Goal: Task Accomplishment & Management: Manage account settings

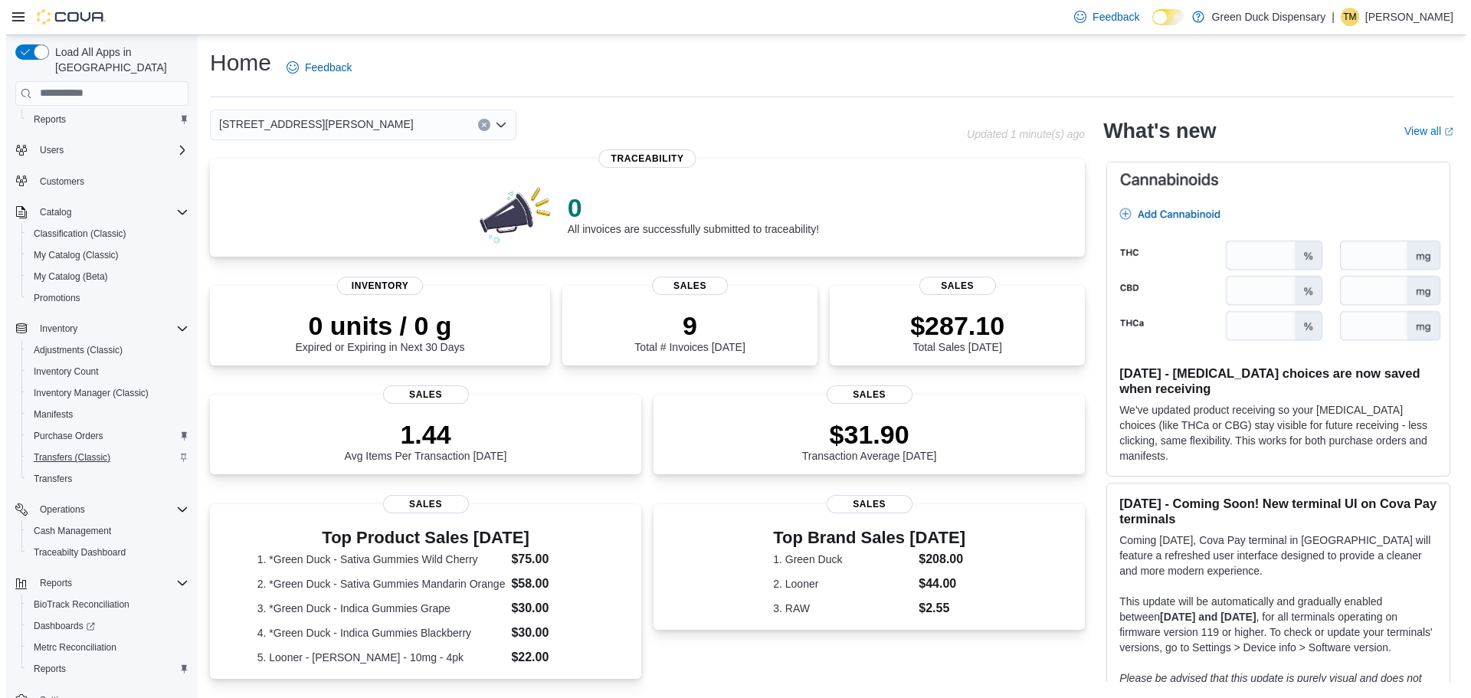
scroll to position [71, 0]
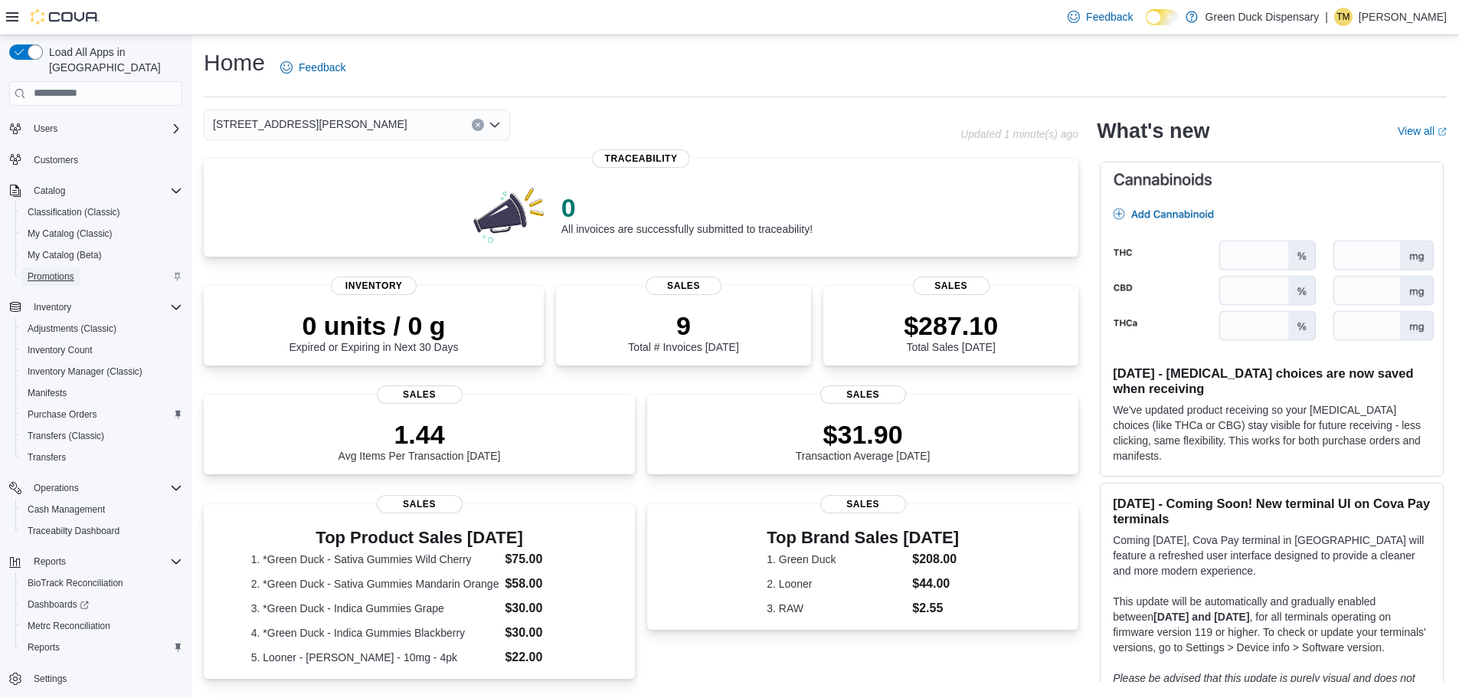
click at [38, 270] on span "Promotions" at bounding box center [51, 276] width 47 height 12
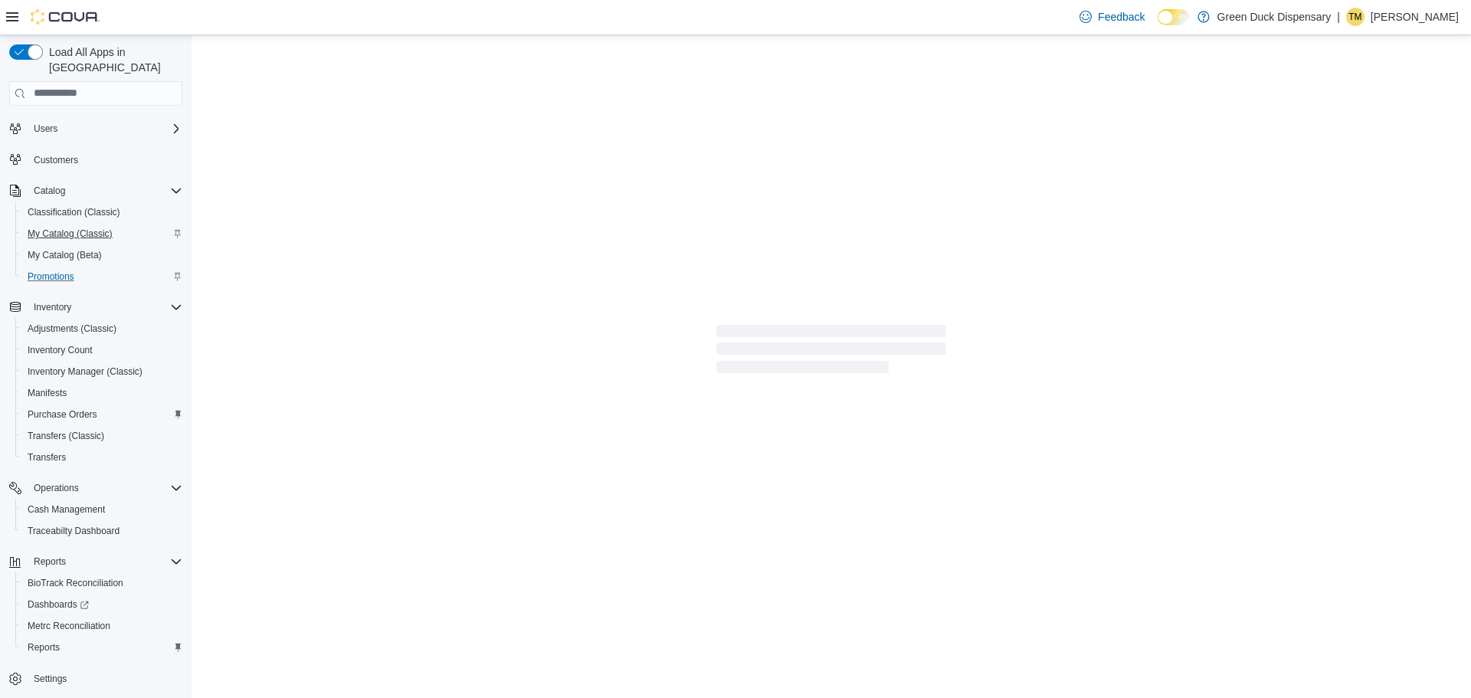
scroll to position [28, 0]
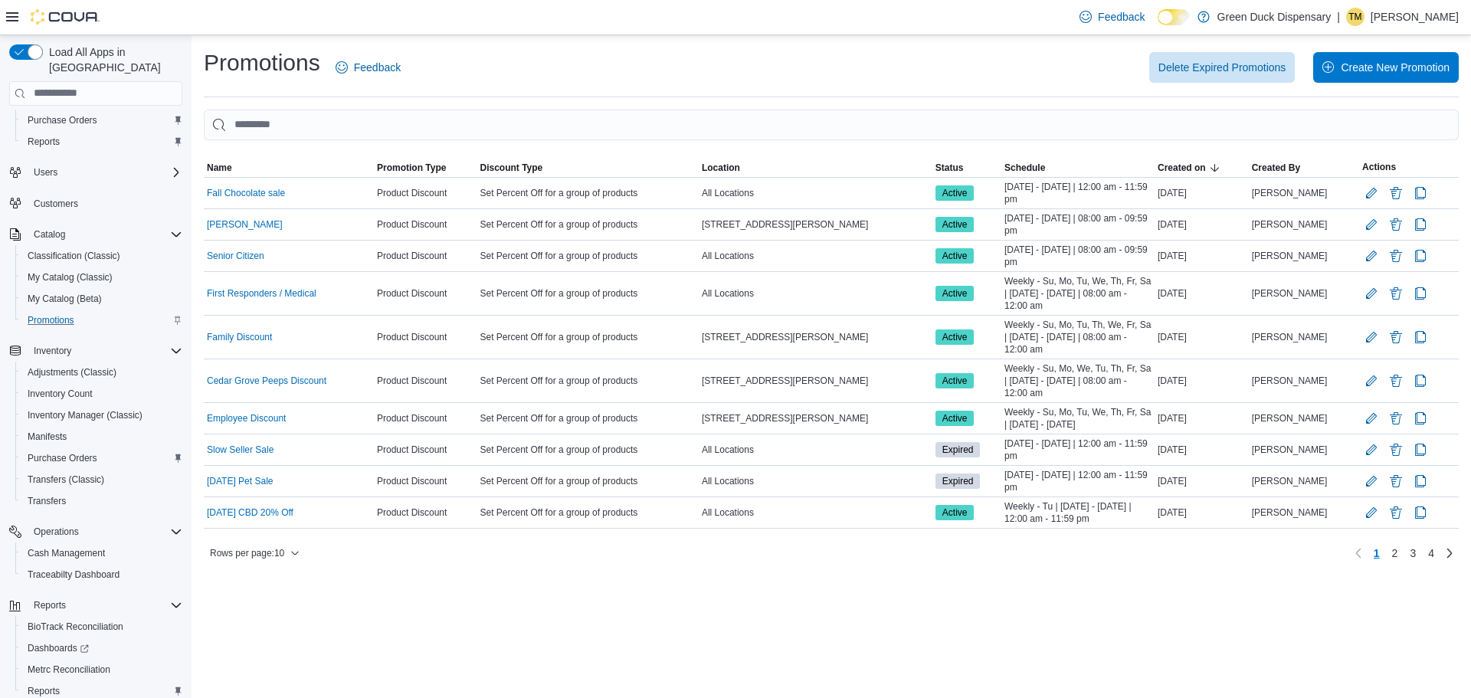
click at [957, 74] on div "Delete Expired Promotions Create New Promotion" at bounding box center [939, 67] width 1040 height 31
click at [1363, 67] on span "Create New Promotion" at bounding box center [1395, 66] width 109 height 15
click at [90, 409] on span "Inventory Manager (Classic)" at bounding box center [85, 415] width 115 height 12
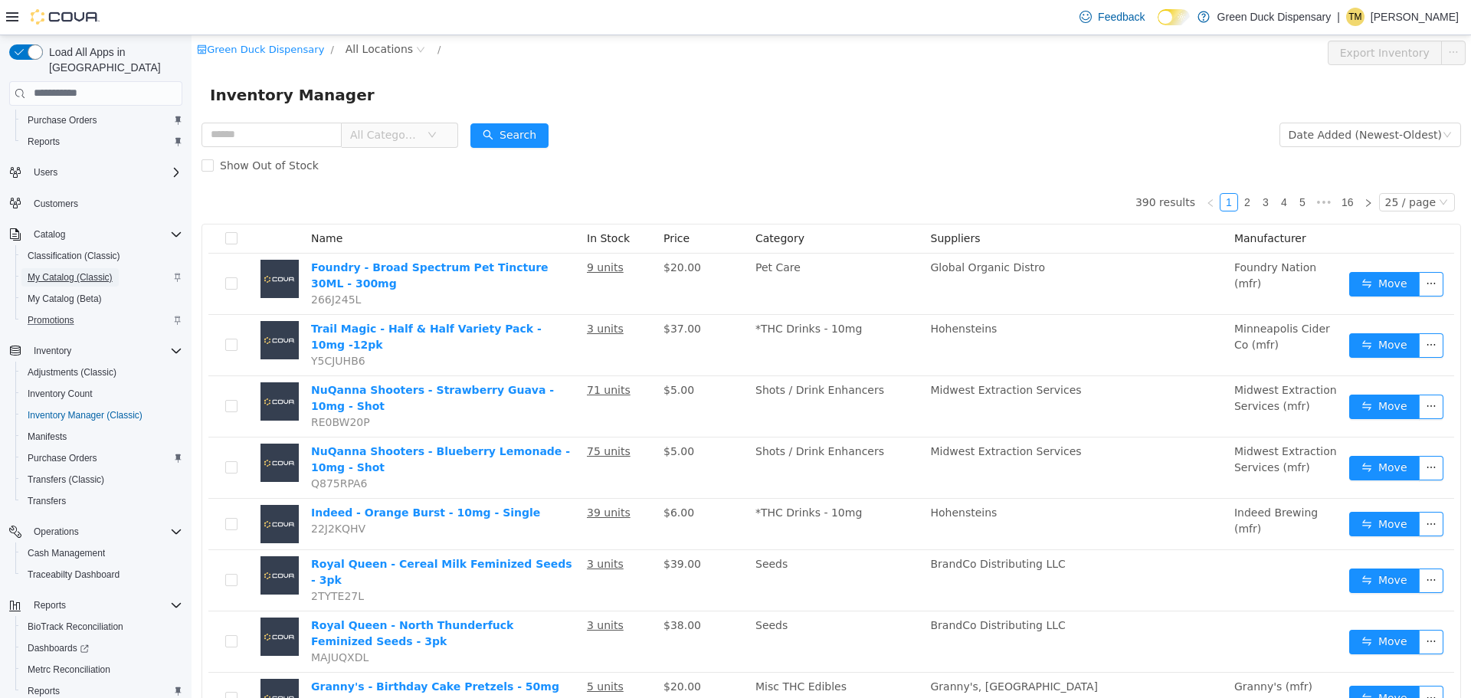
click at [48, 271] on span "My Catalog (Classic)" at bounding box center [70, 277] width 85 height 12
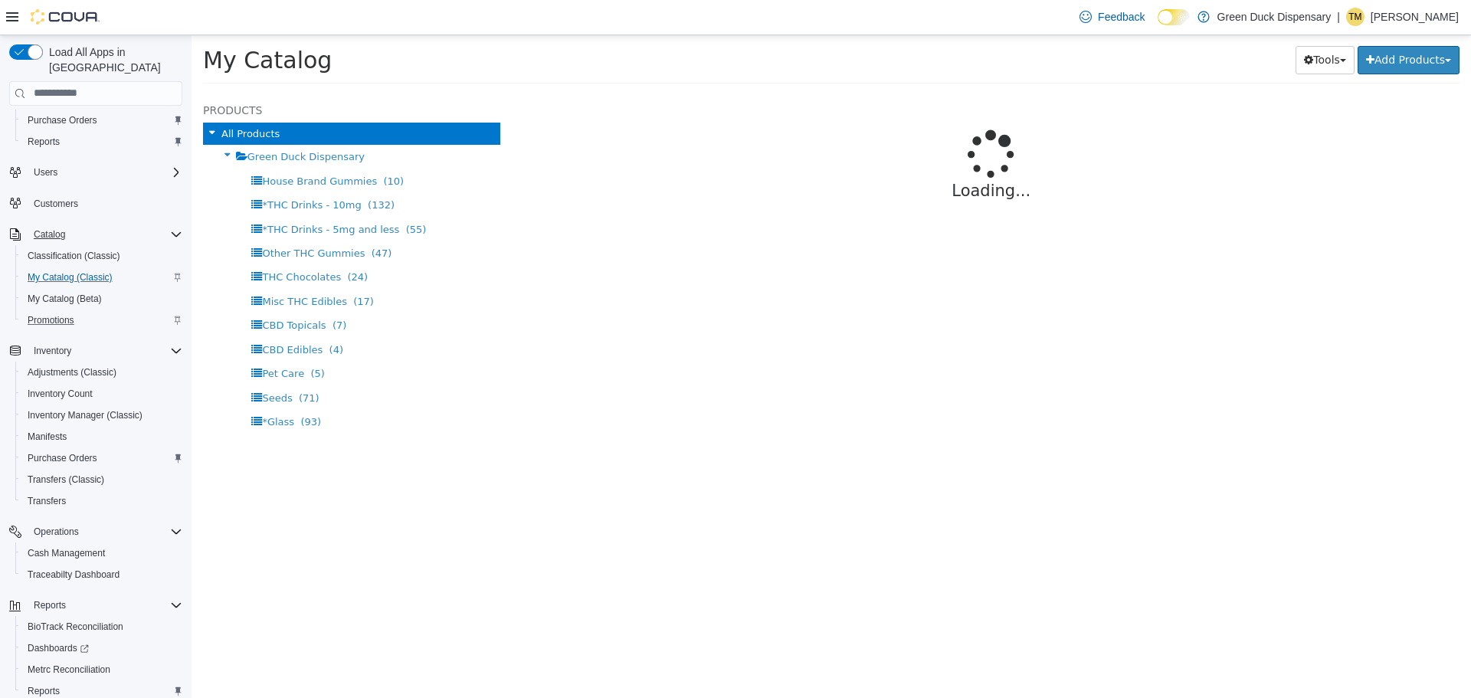
select select "**********"
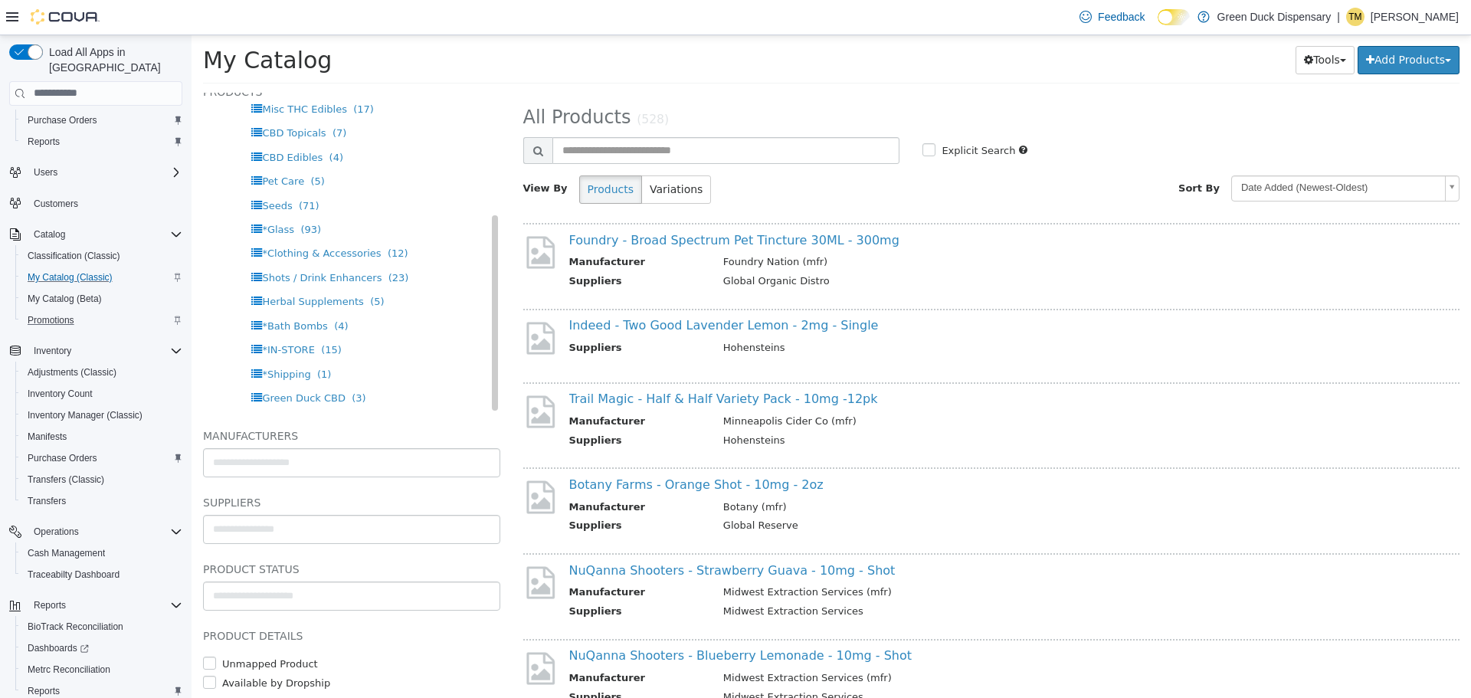
scroll to position [57, 0]
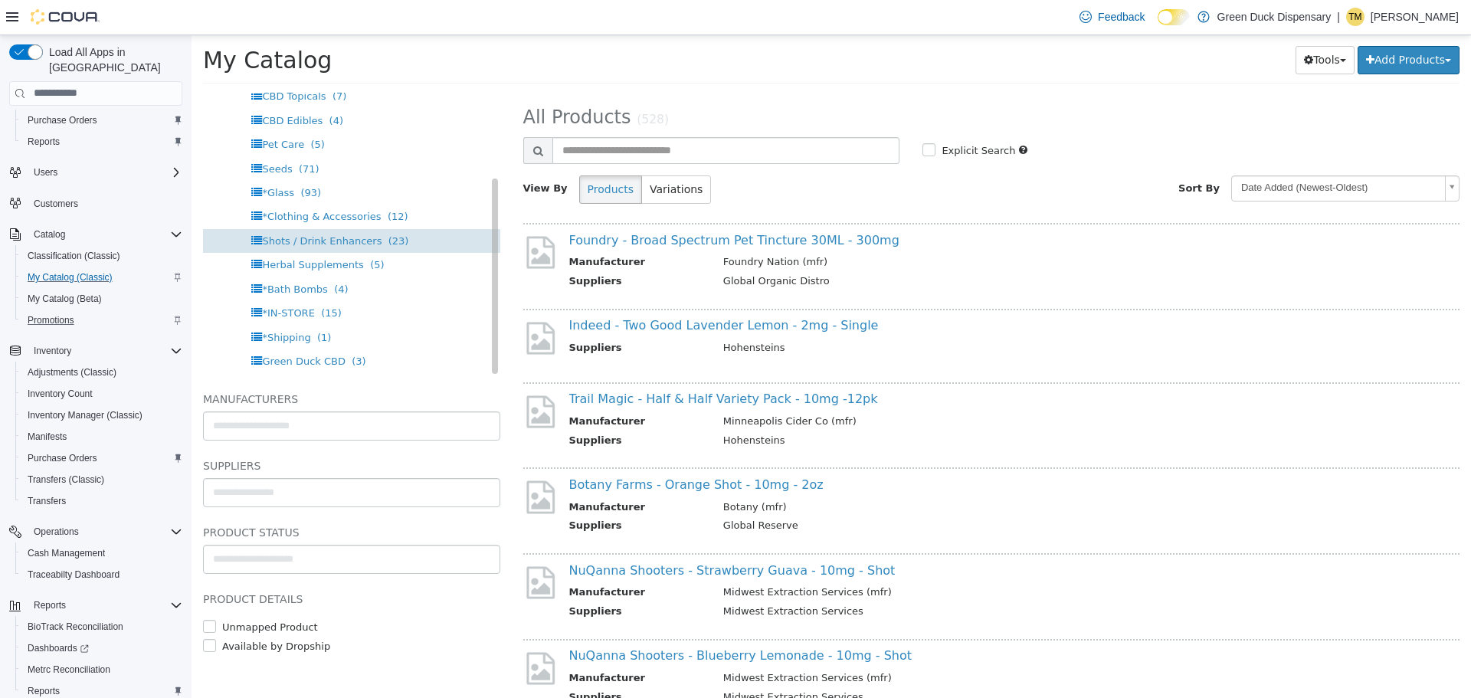
click at [308, 234] on span "Shots / Drink Enhancers" at bounding box center [322, 239] width 120 height 11
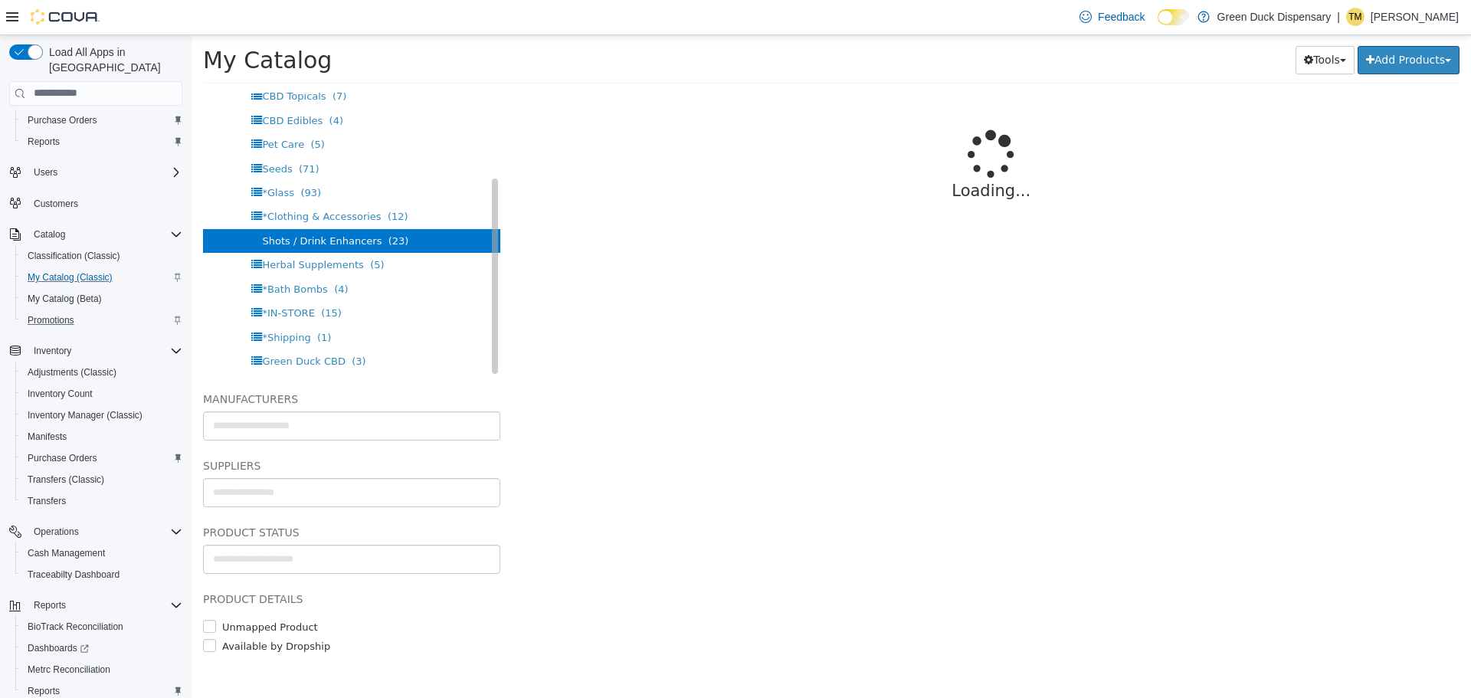
select select "**********"
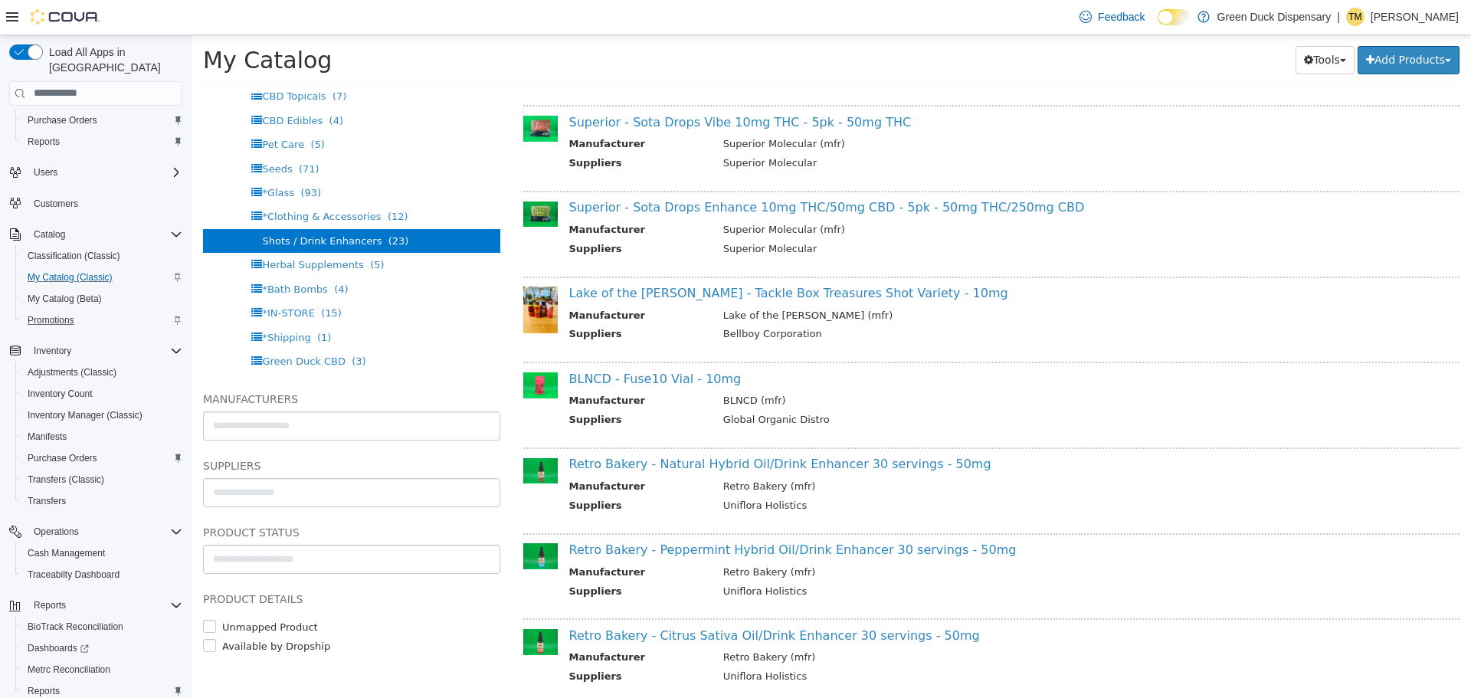
scroll to position [1149, 0]
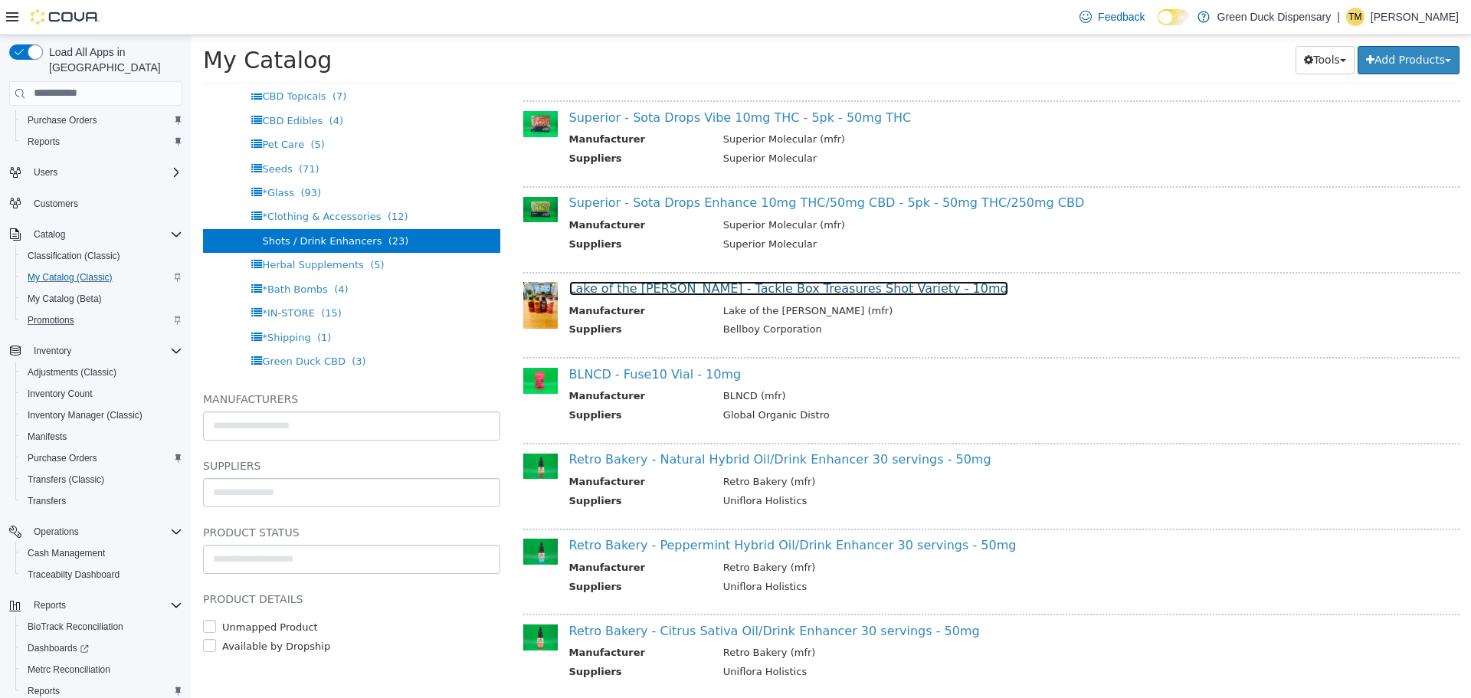
click at [657, 290] on link "Lake of the Woods - Tackle Box Treasures Shot Variety - 10mg" at bounding box center [788, 287] width 439 height 15
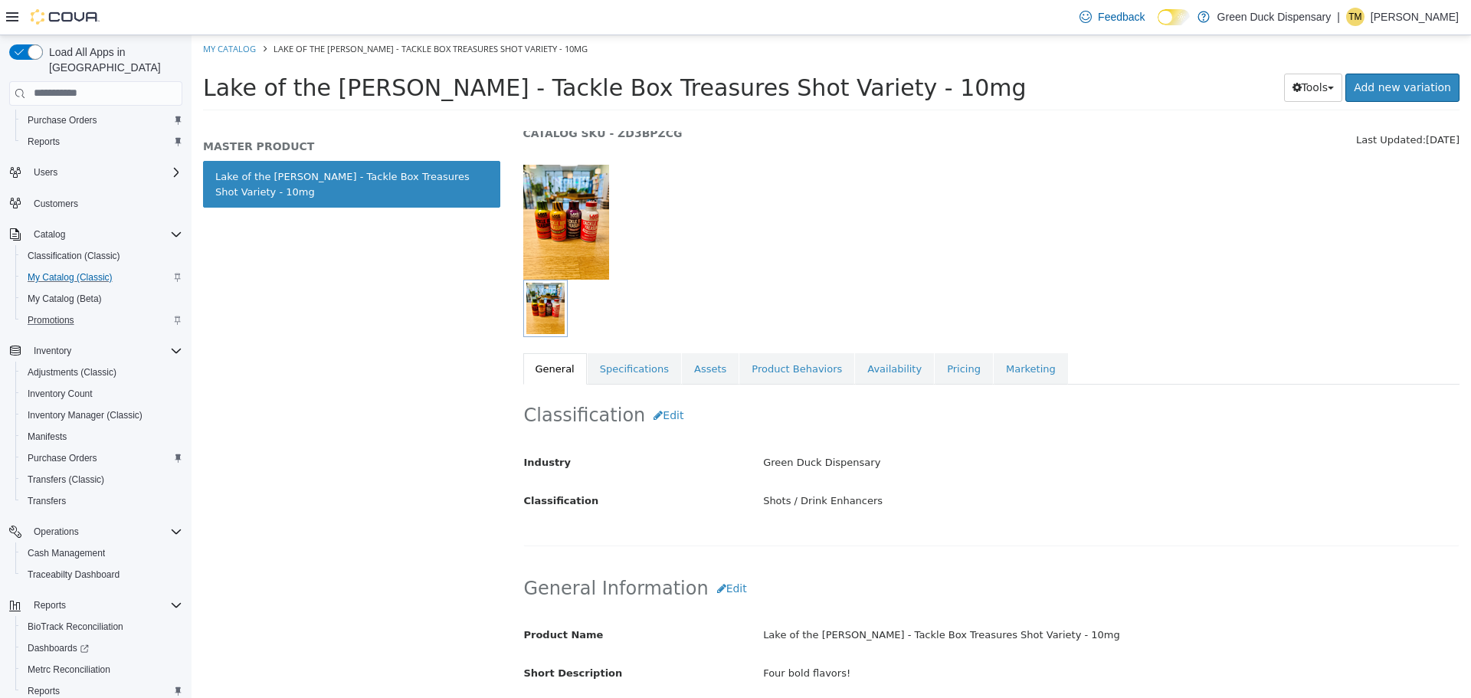
scroll to position [153, 0]
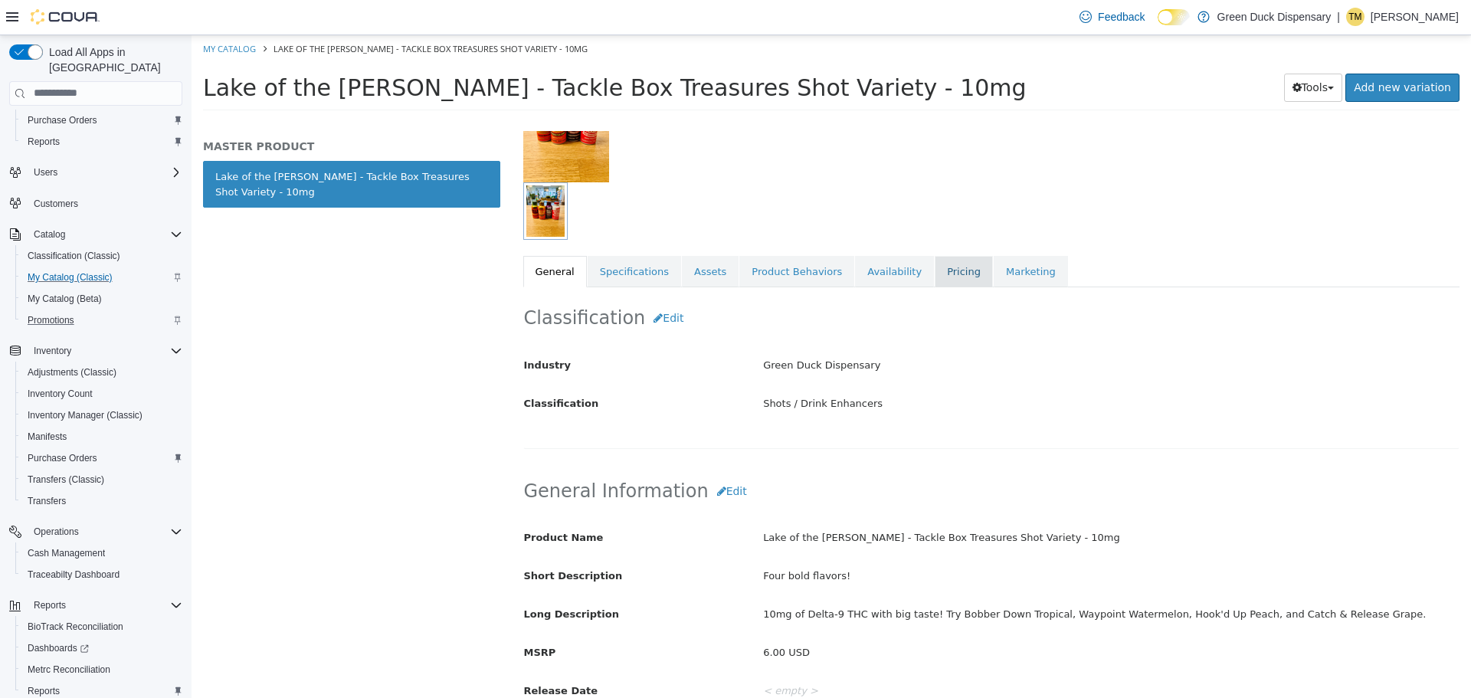
click at [938, 273] on link "Pricing" at bounding box center [964, 271] width 58 height 32
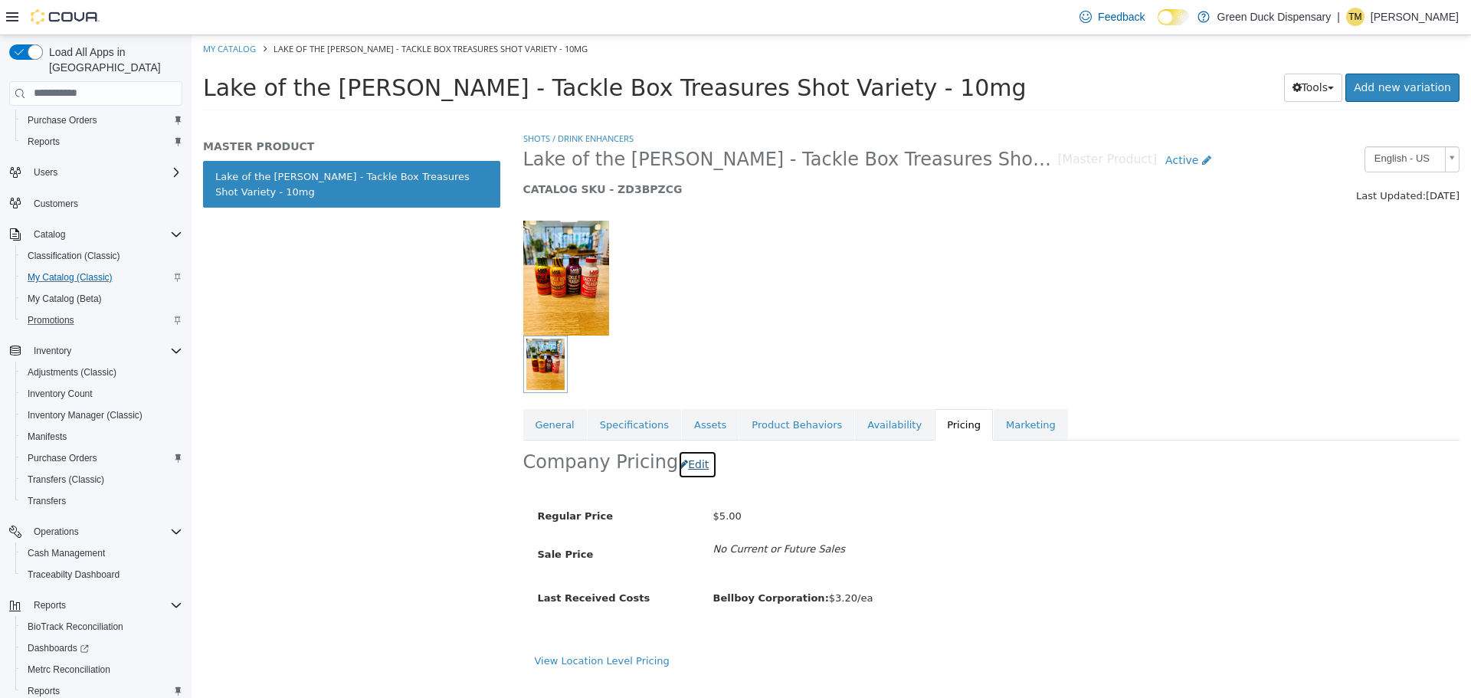
click at [689, 469] on button "Edit" at bounding box center [697, 464] width 39 height 28
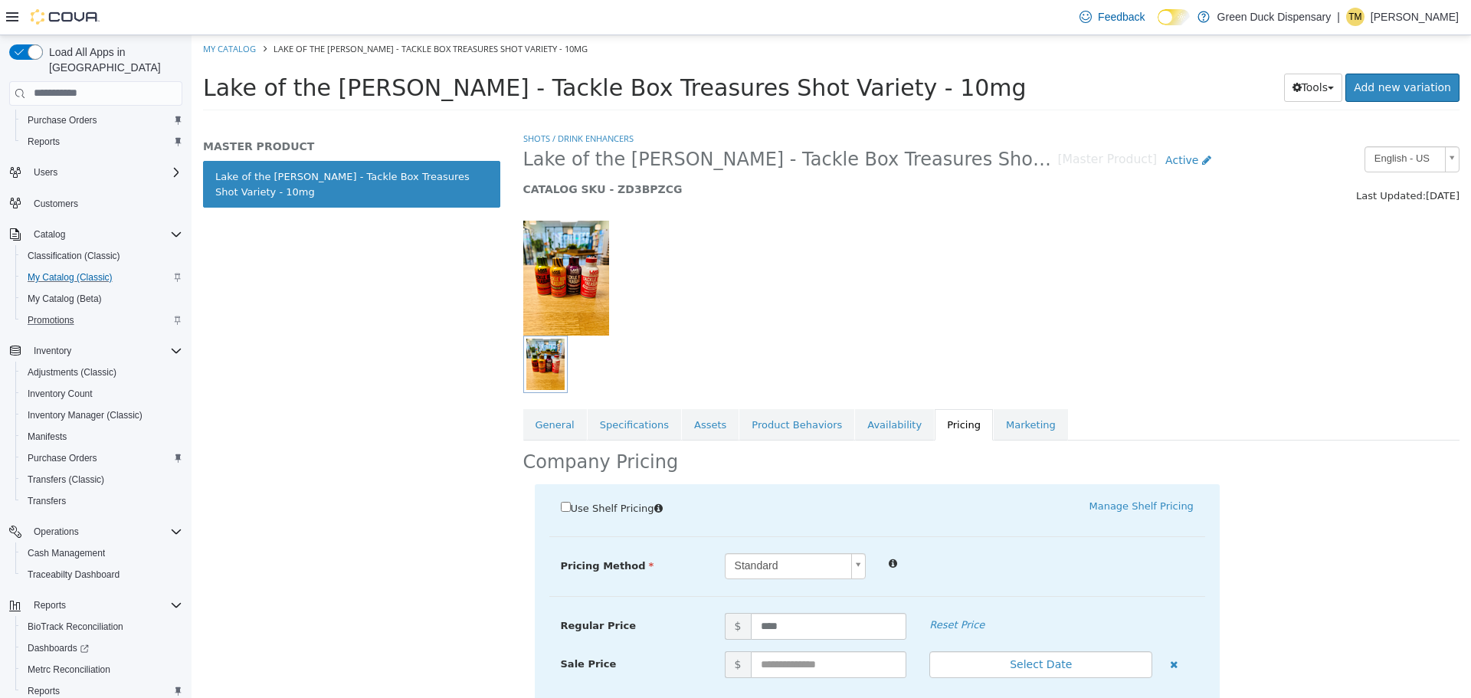
drag, startPoint x: 1417, startPoint y: 531, endPoint x: 1406, endPoint y: 529, distance: 11.7
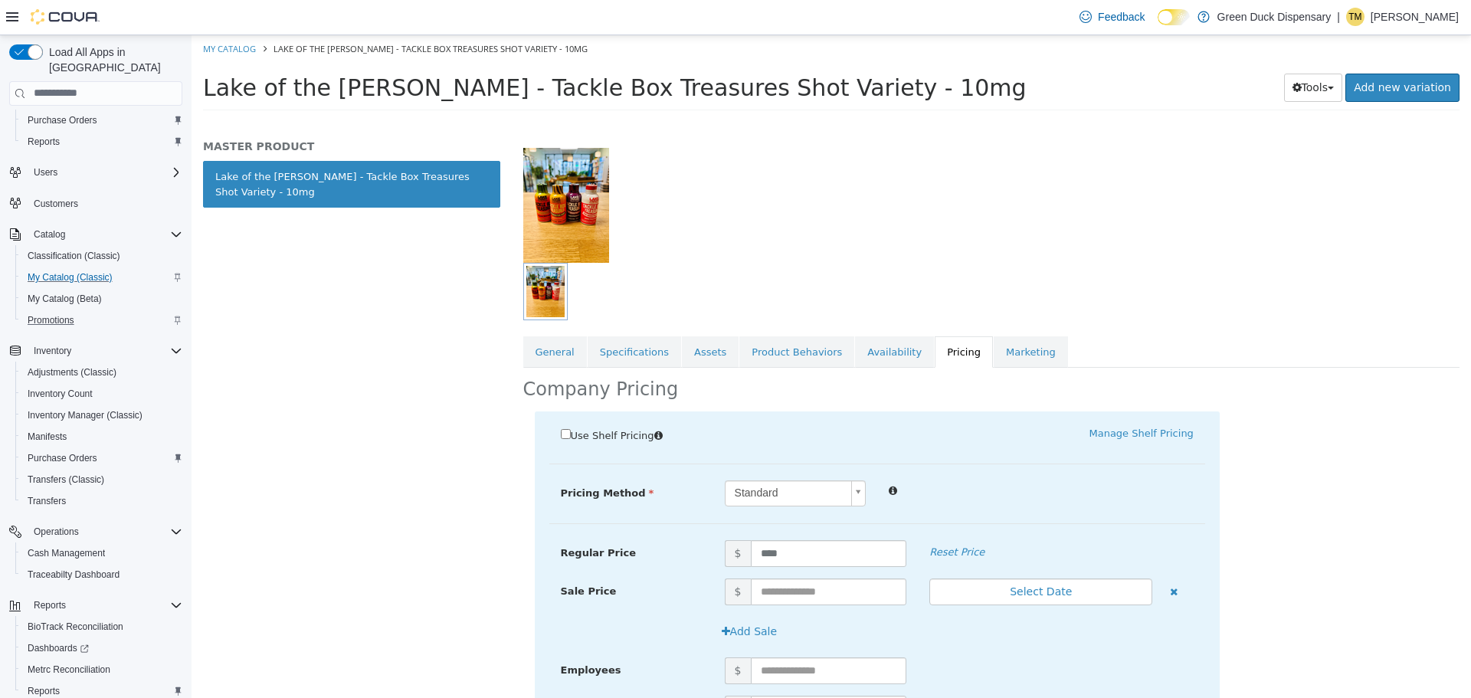
scroll to position [230, 0]
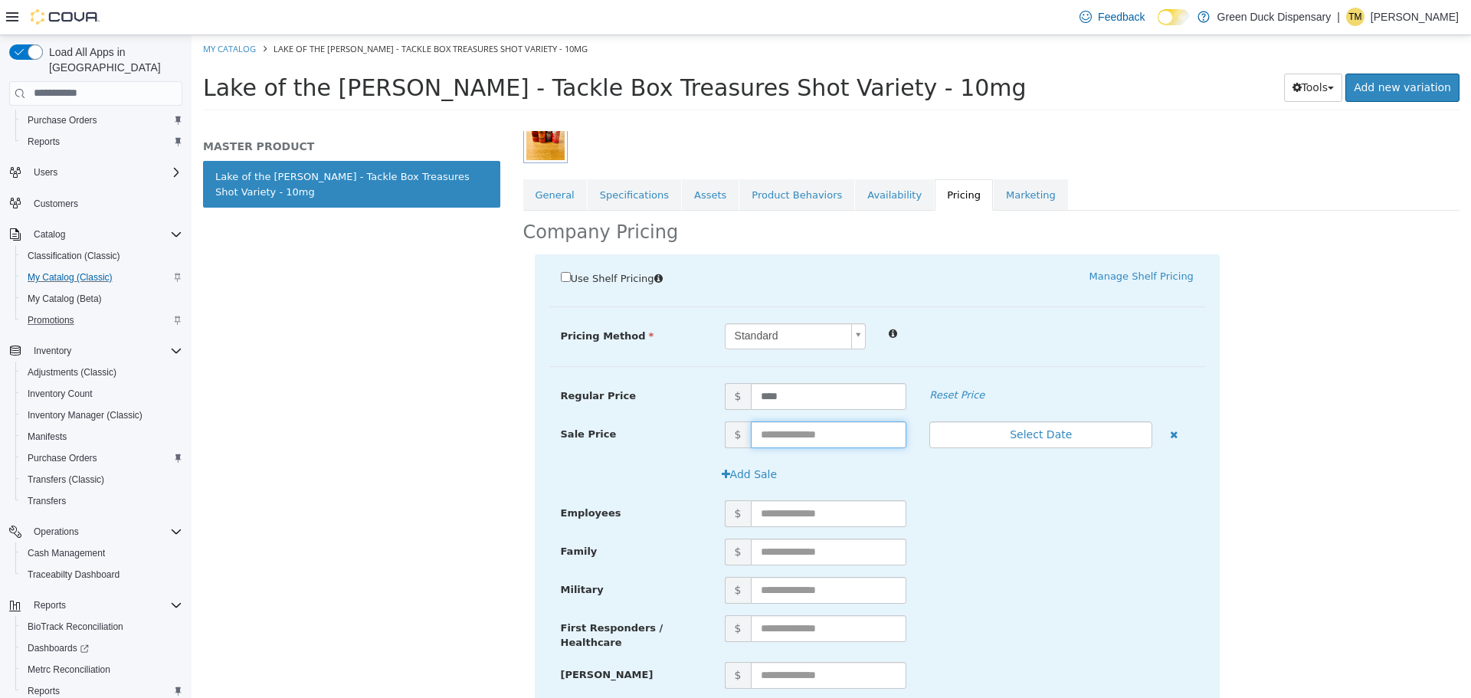
click at [808, 436] on input "text" at bounding box center [829, 434] width 156 height 27
type input "****"
click at [1037, 437] on button "Select Date" at bounding box center [1040, 434] width 223 height 27
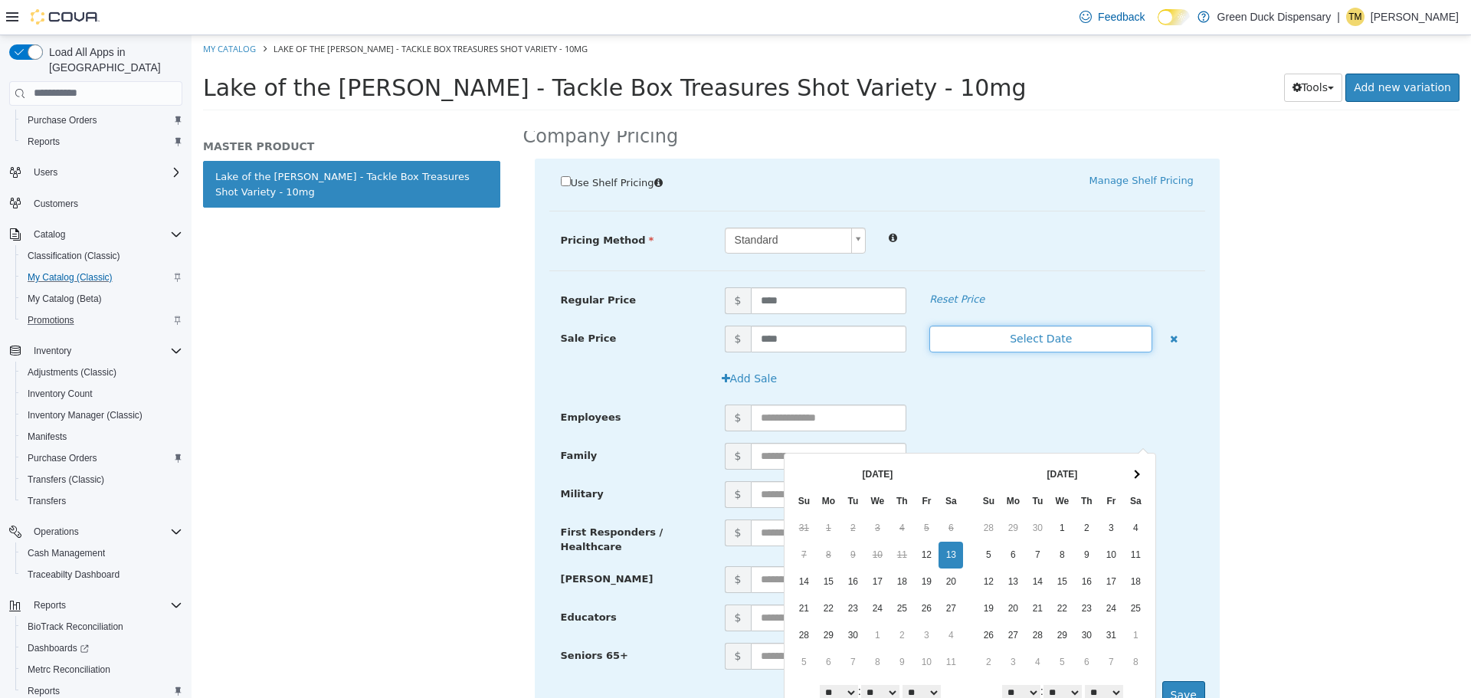
scroll to position [383, 0]
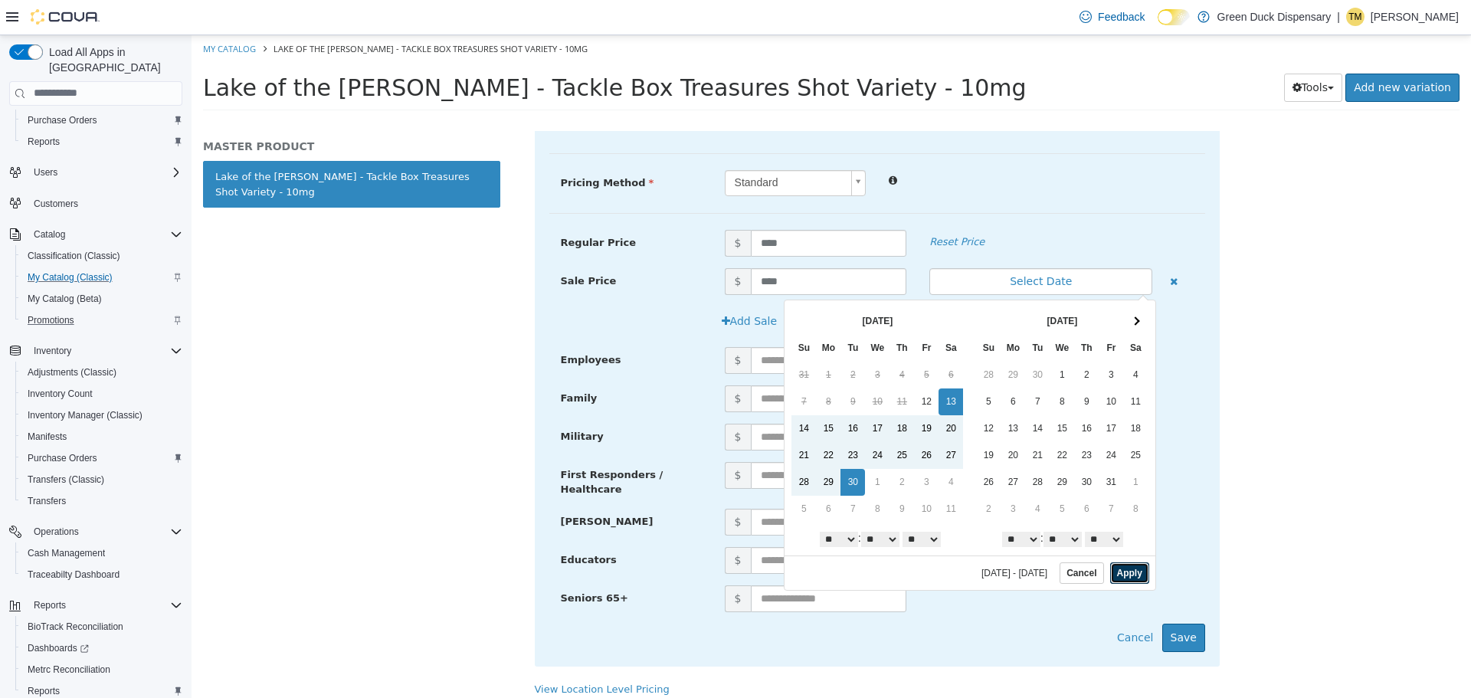
click at [1125, 576] on button "Apply" at bounding box center [1129, 572] width 39 height 21
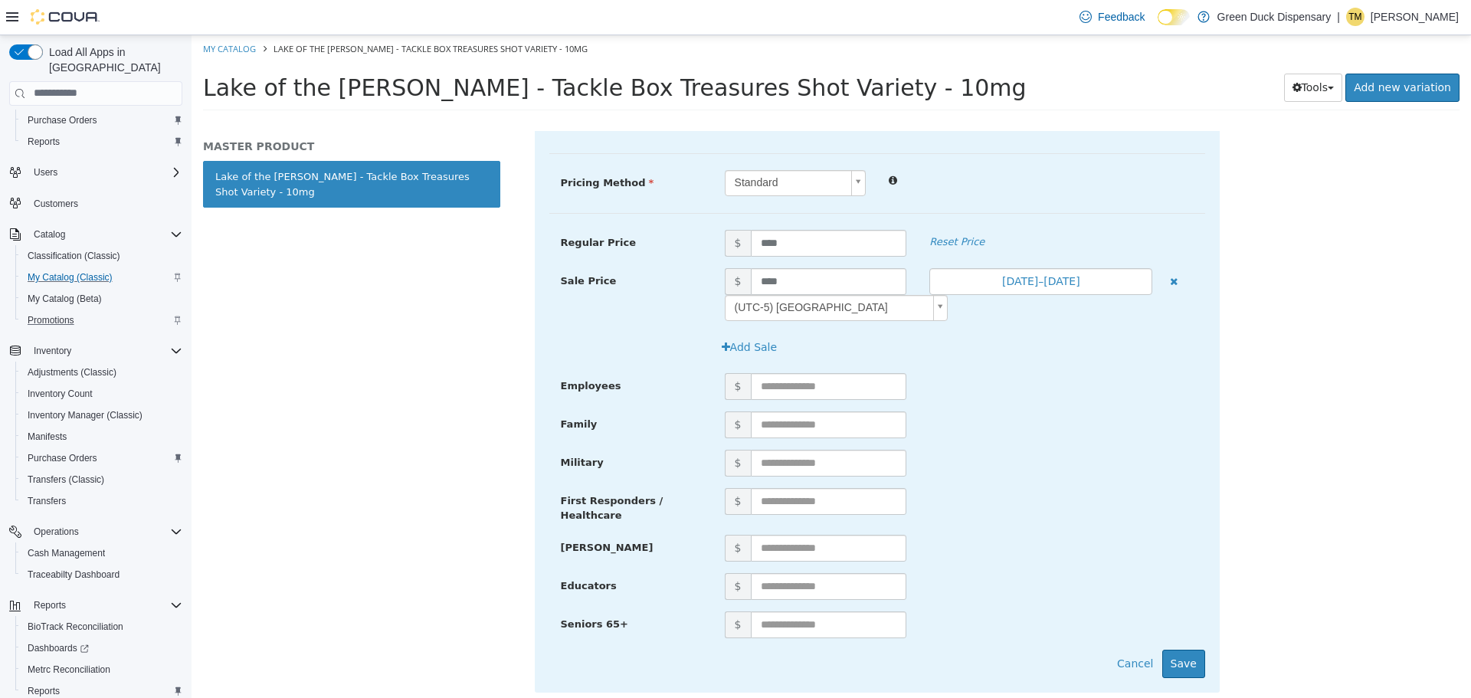
click at [1114, 424] on div "$" at bounding box center [959, 424] width 492 height 27
click at [742, 351] on button "Add Sale" at bounding box center [749, 347] width 73 height 28
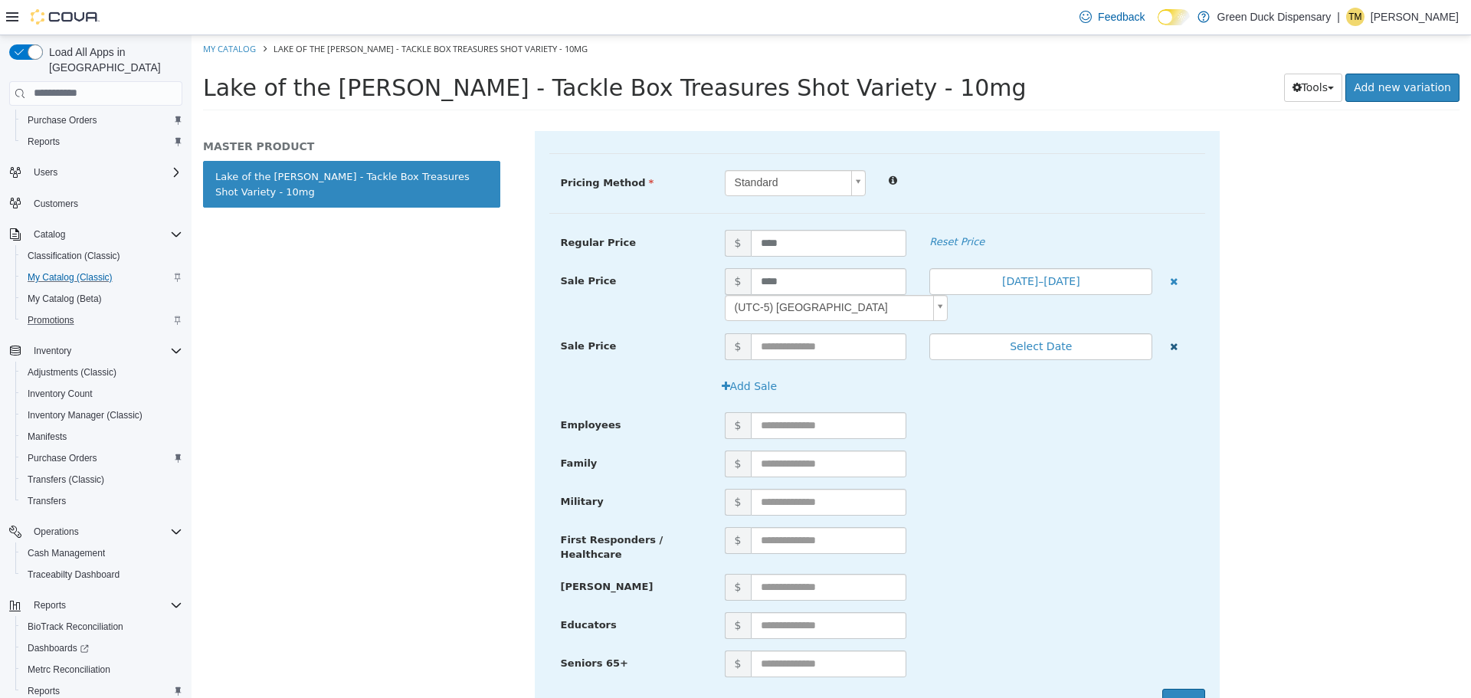
click at [1170, 343] on icon "button" at bounding box center [1174, 346] width 8 height 10
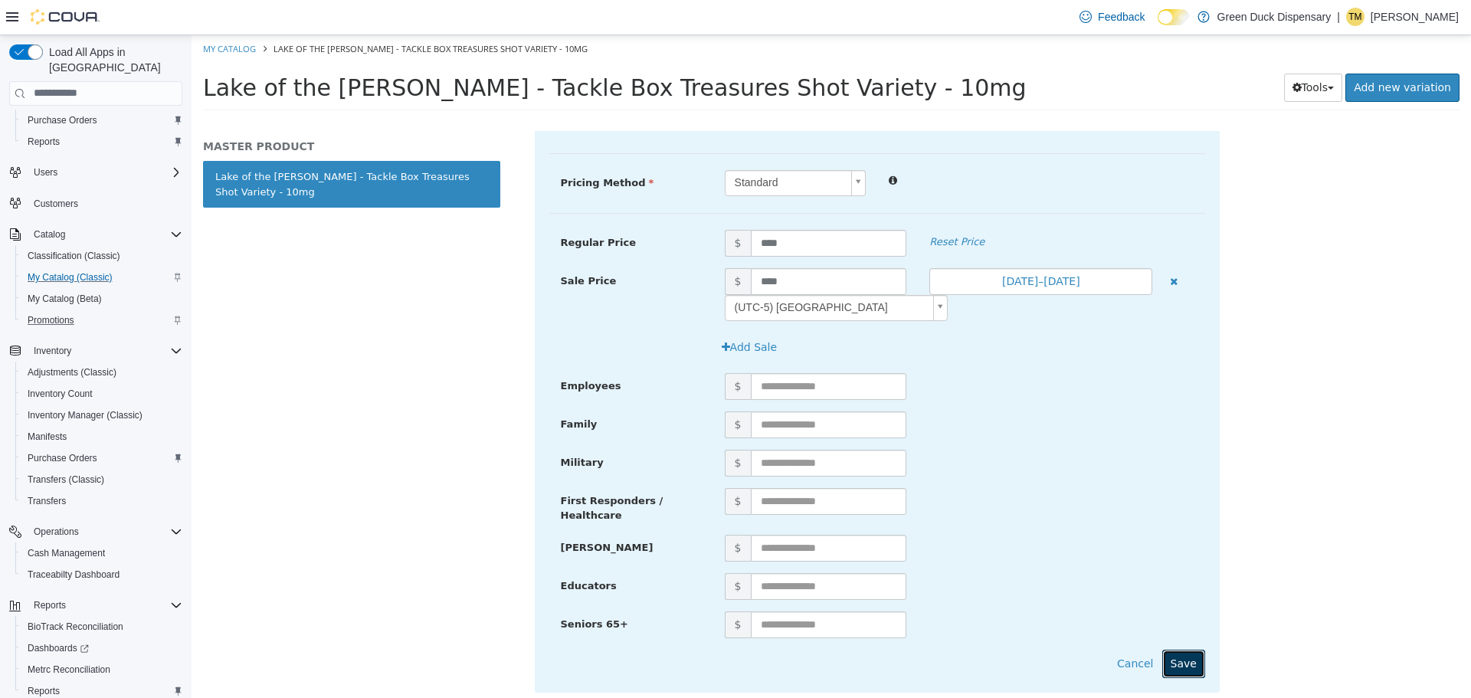
click at [1180, 650] on button "Save" at bounding box center [1183, 663] width 43 height 28
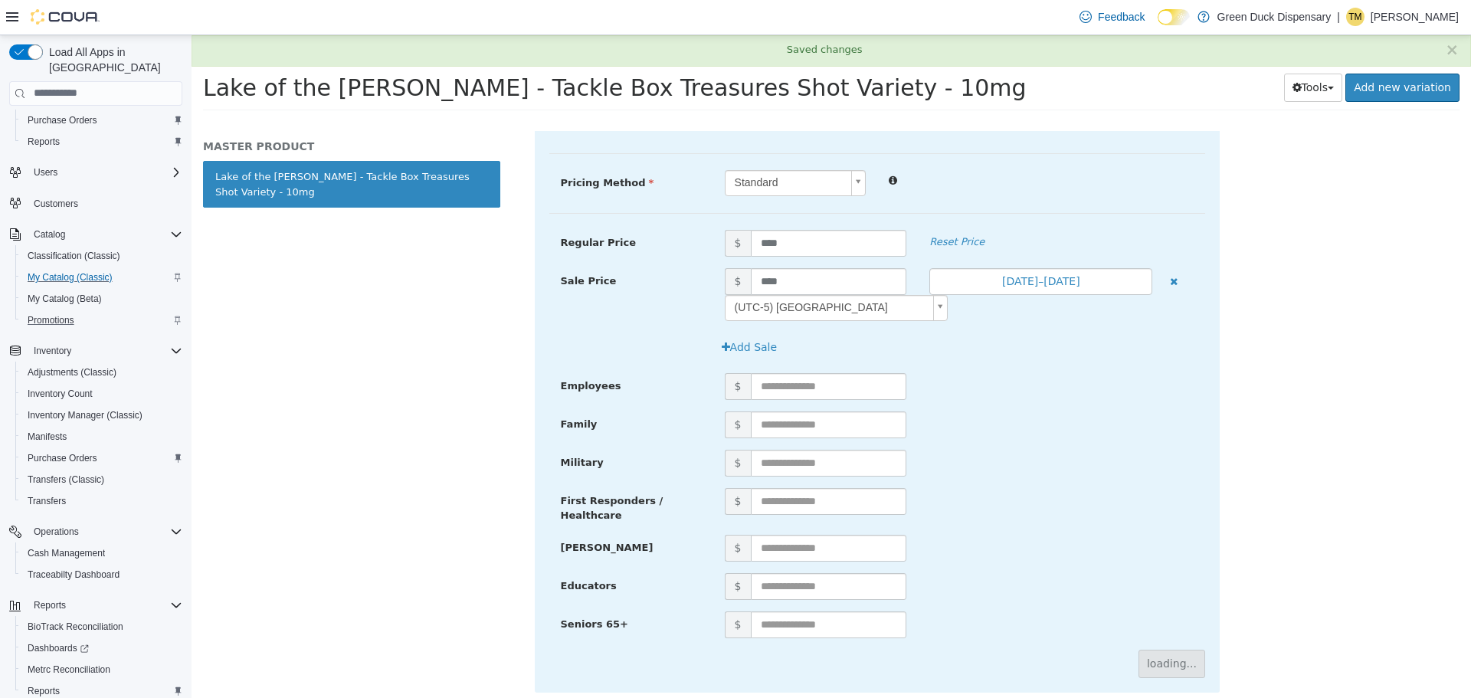
scroll to position [18, 0]
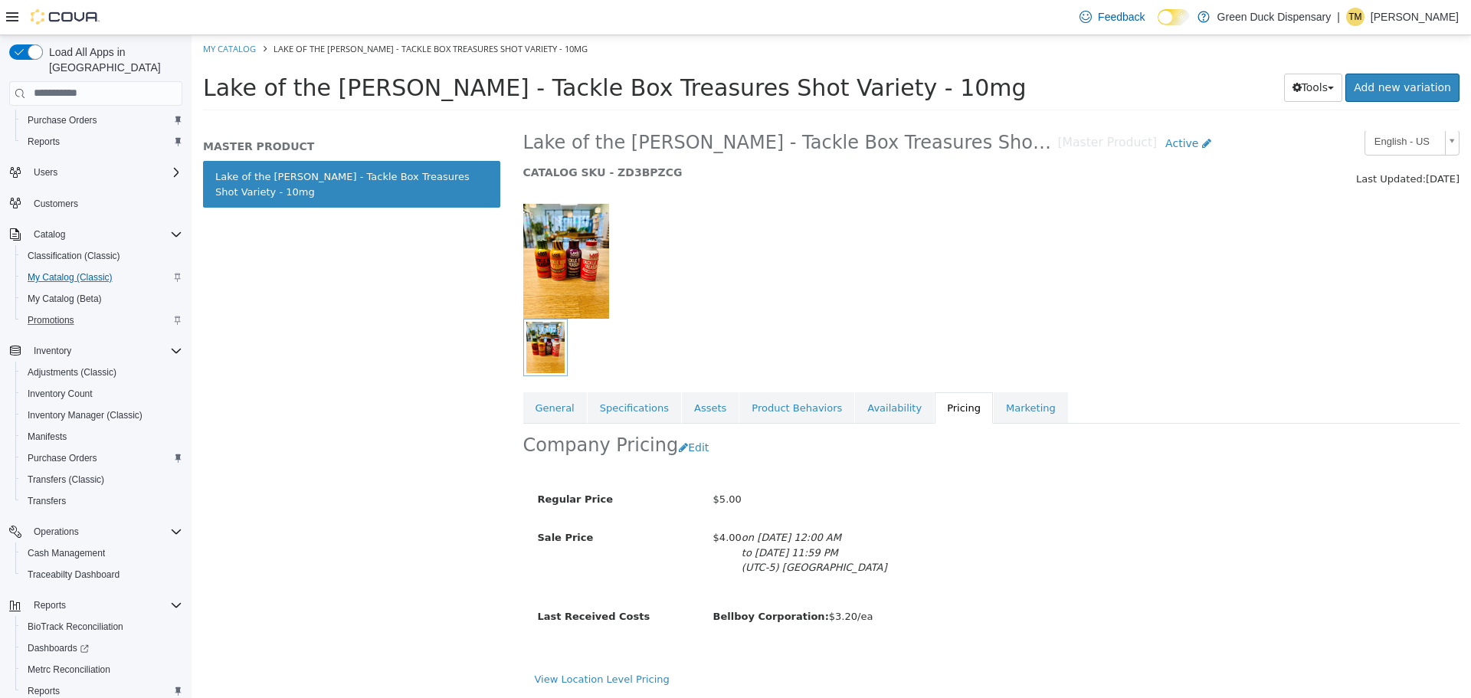
click at [1146, 364] on div at bounding box center [871, 346] width 696 height 57
click at [222, 42] on link "My Catalog" at bounding box center [229, 47] width 53 height 11
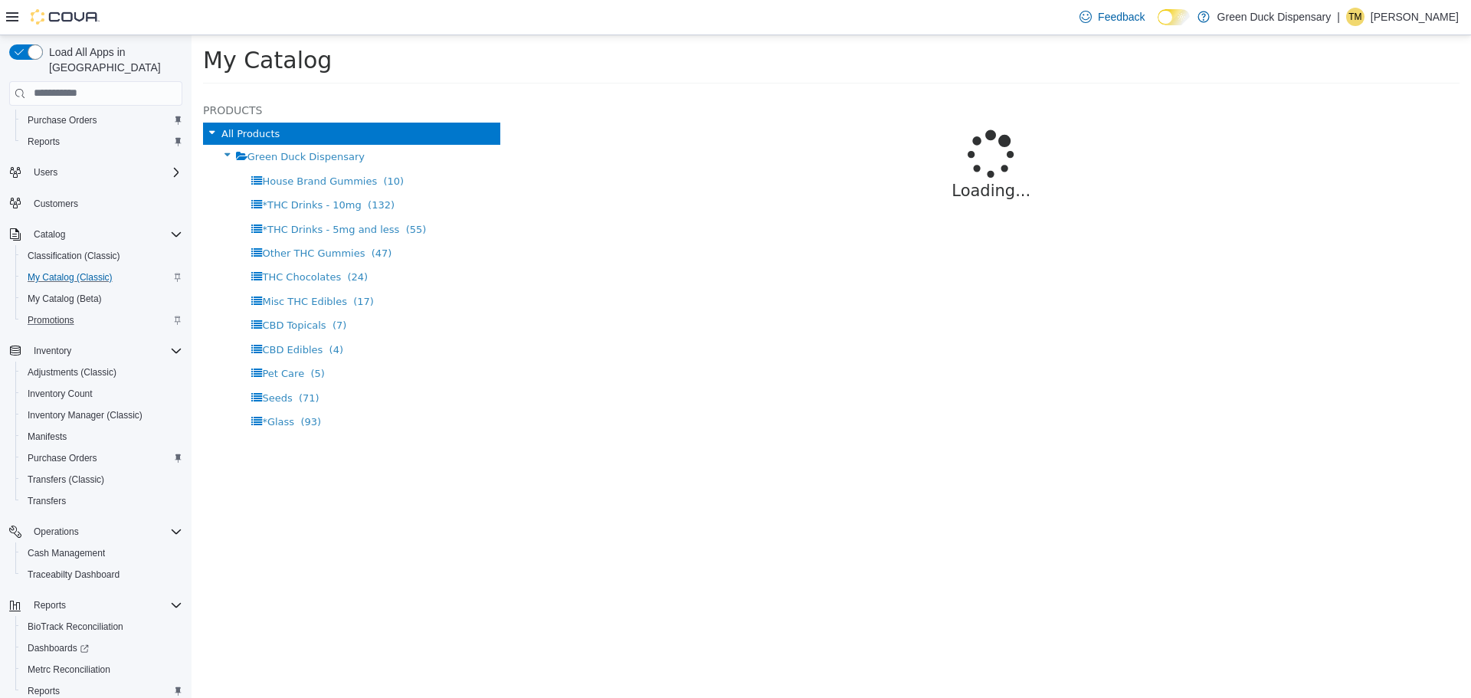
select select "**********"
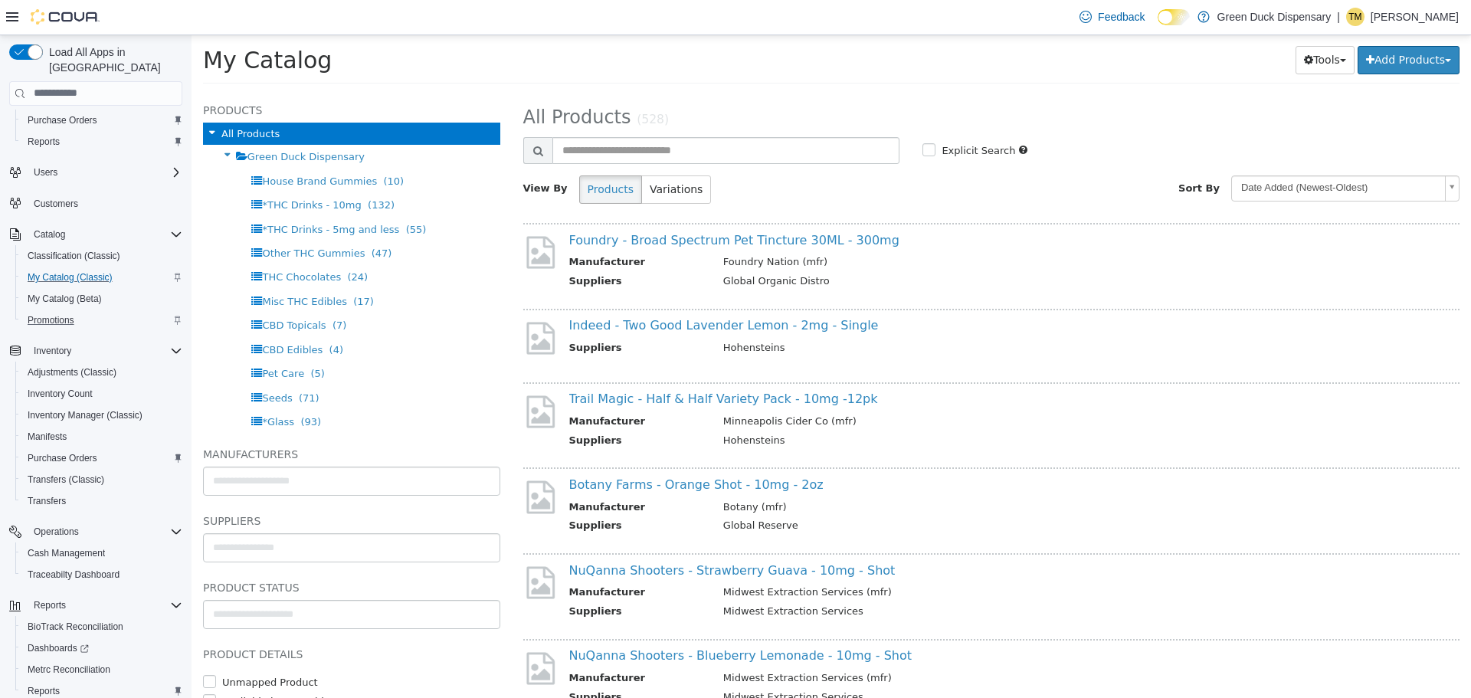
click at [1101, 87] on div "My Catalog Tools Merge Products Map Private Products Bulk Product Editor Export…" at bounding box center [831, 63] width 1279 height 58
click at [1379, 120] on h2 "All Products (528)" at bounding box center [992, 117] width 960 height 24
click at [1332, 97] on div "**********" at bounding box center [992, 394] width 960 height 605
click at [1233, 97] on div "**********" at bounding box center [992, 394] width 960 height 605
click at [49, 114] on span "Purchase Orders" at bounding box center [63, 120] width 70 height 12
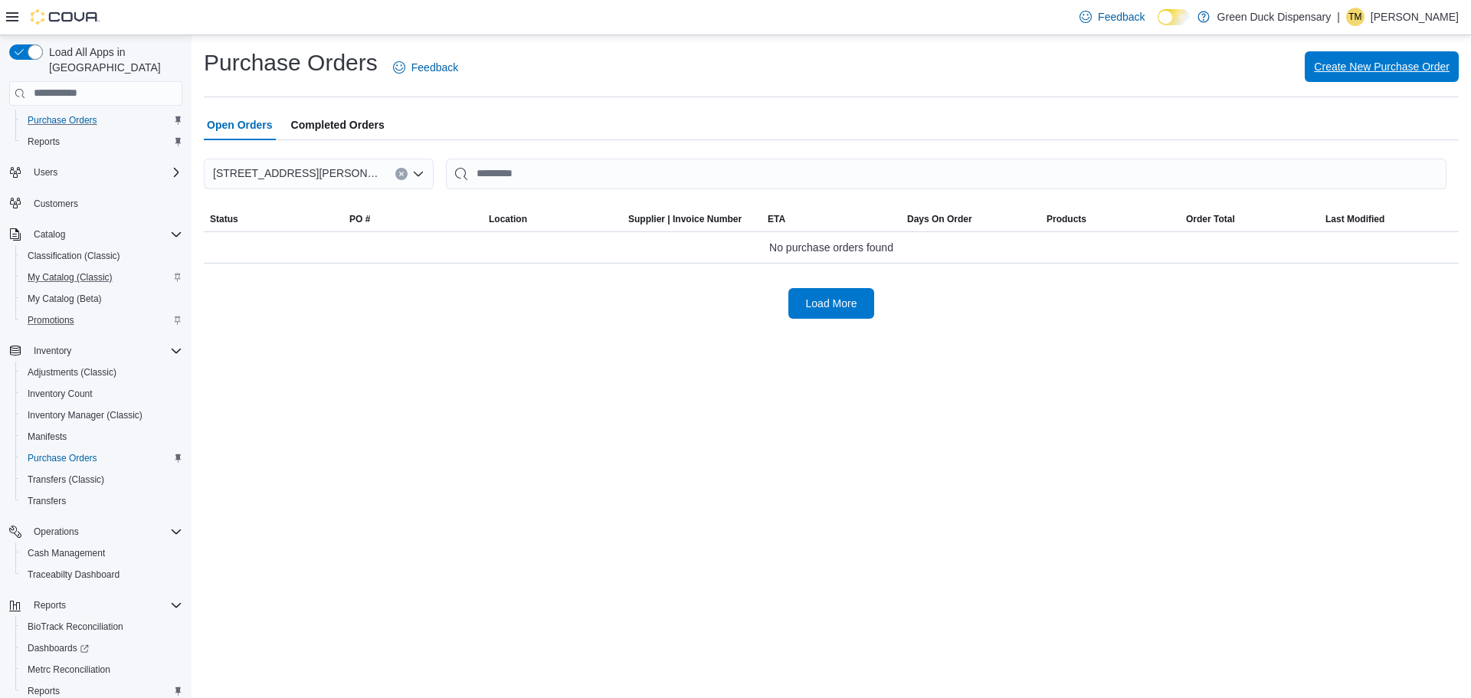
click at [1361, 70] on span "Create New Purchase Order" at bounding box center [1382, 66] width 136 height 15
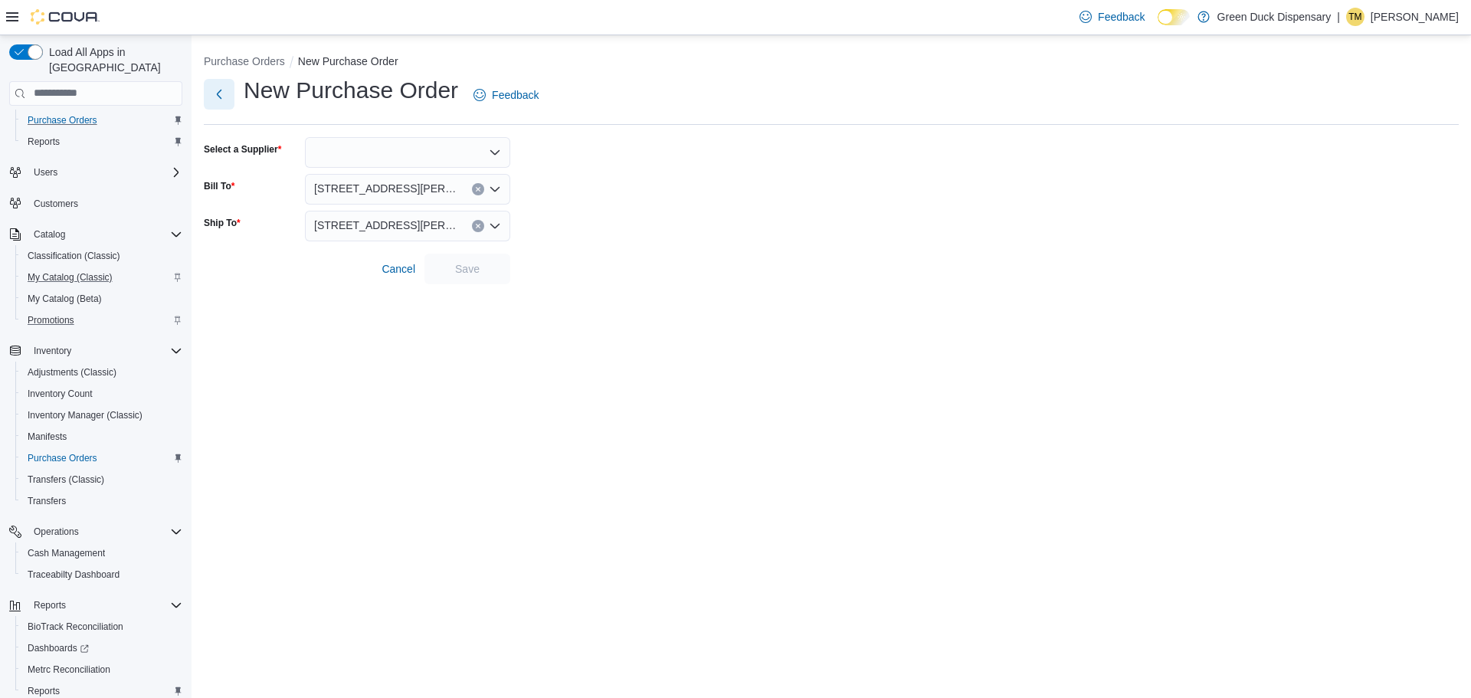
click at [219, 93] on button "Next" at bounding box center [219, 94] width 31 height 31
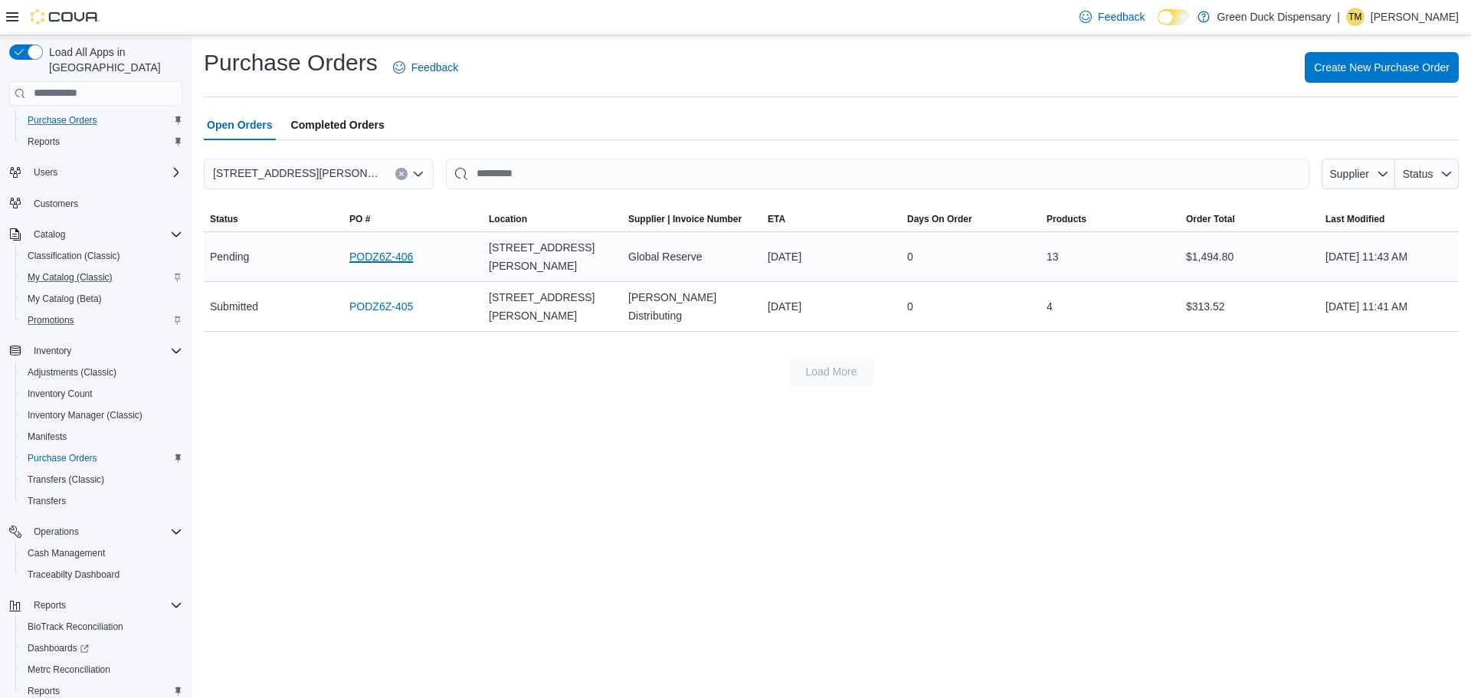
click at [381, 260] on link "PODZ6Z-406" at bounding box center [381, 256] width 64 height 18
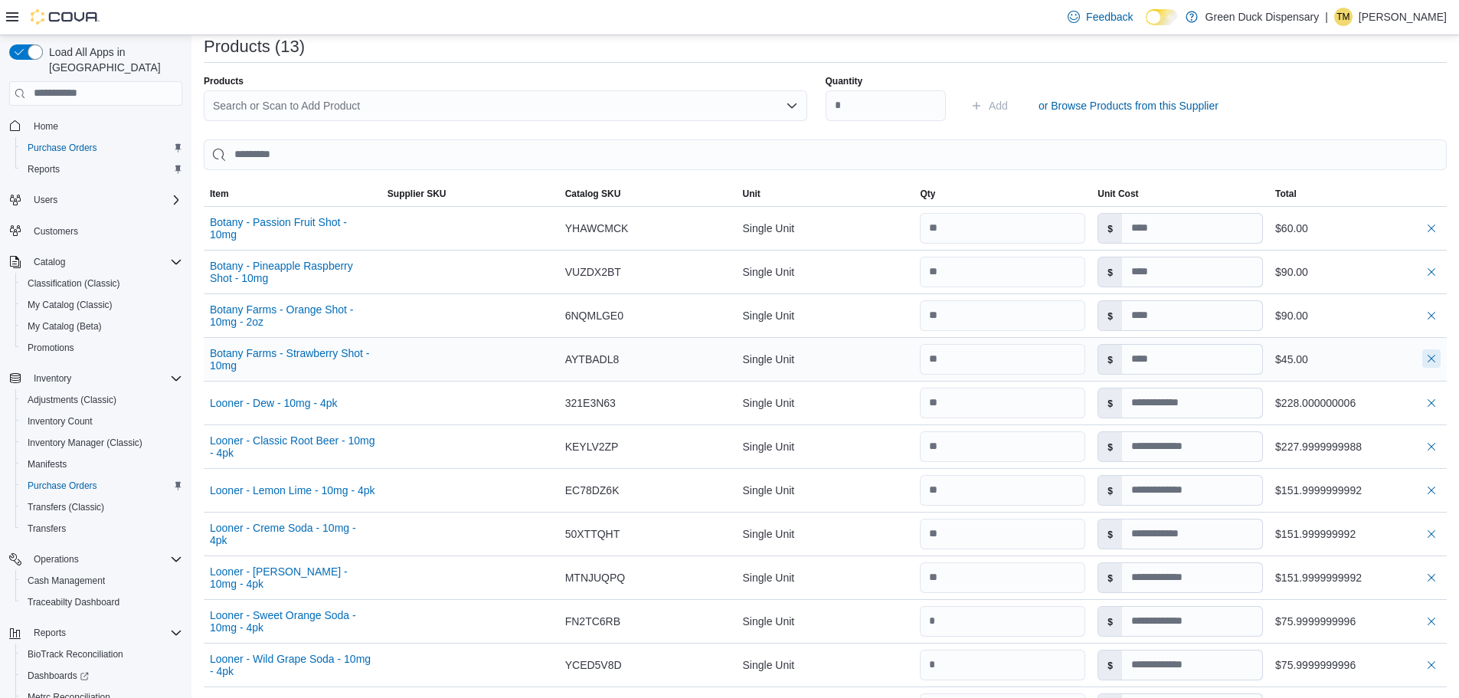
click at [1441, 359] on button "button" at bounding box center [1432, 358] width 18 height 18
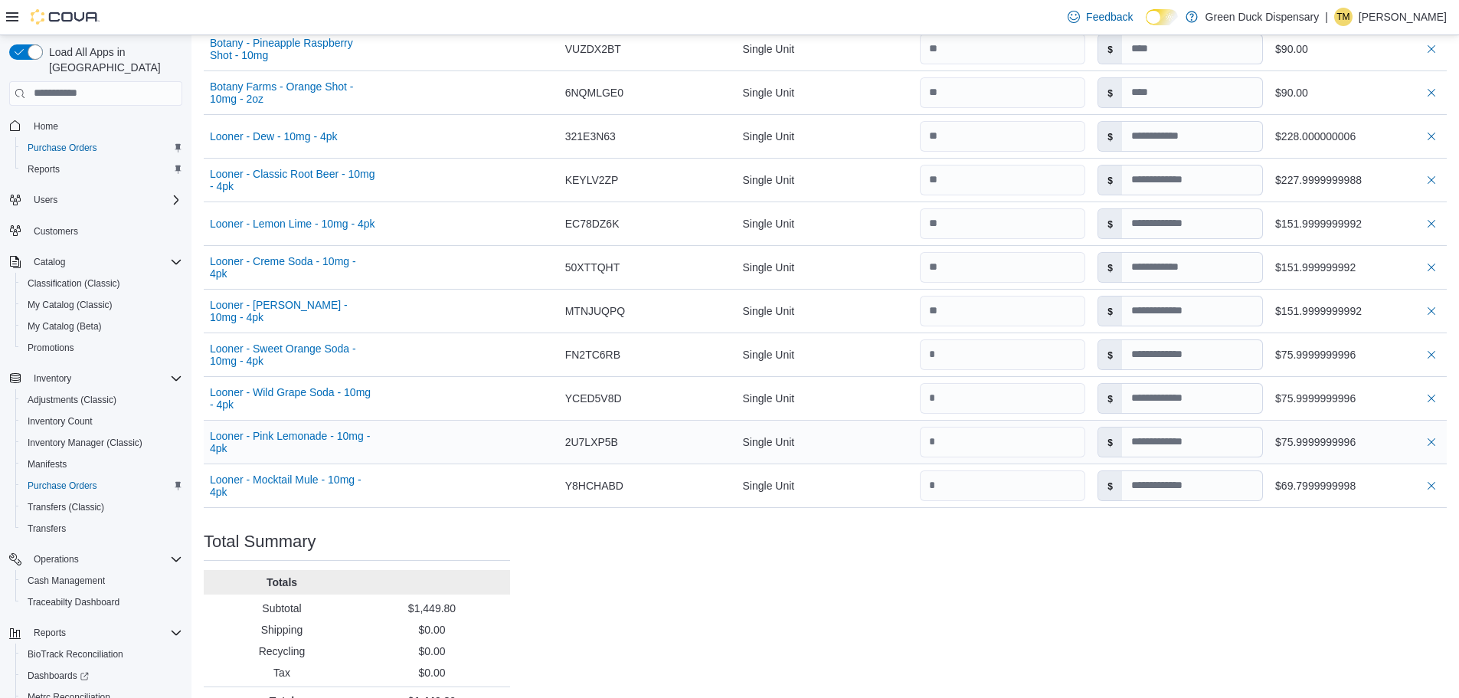
scroll to position [712, 0]
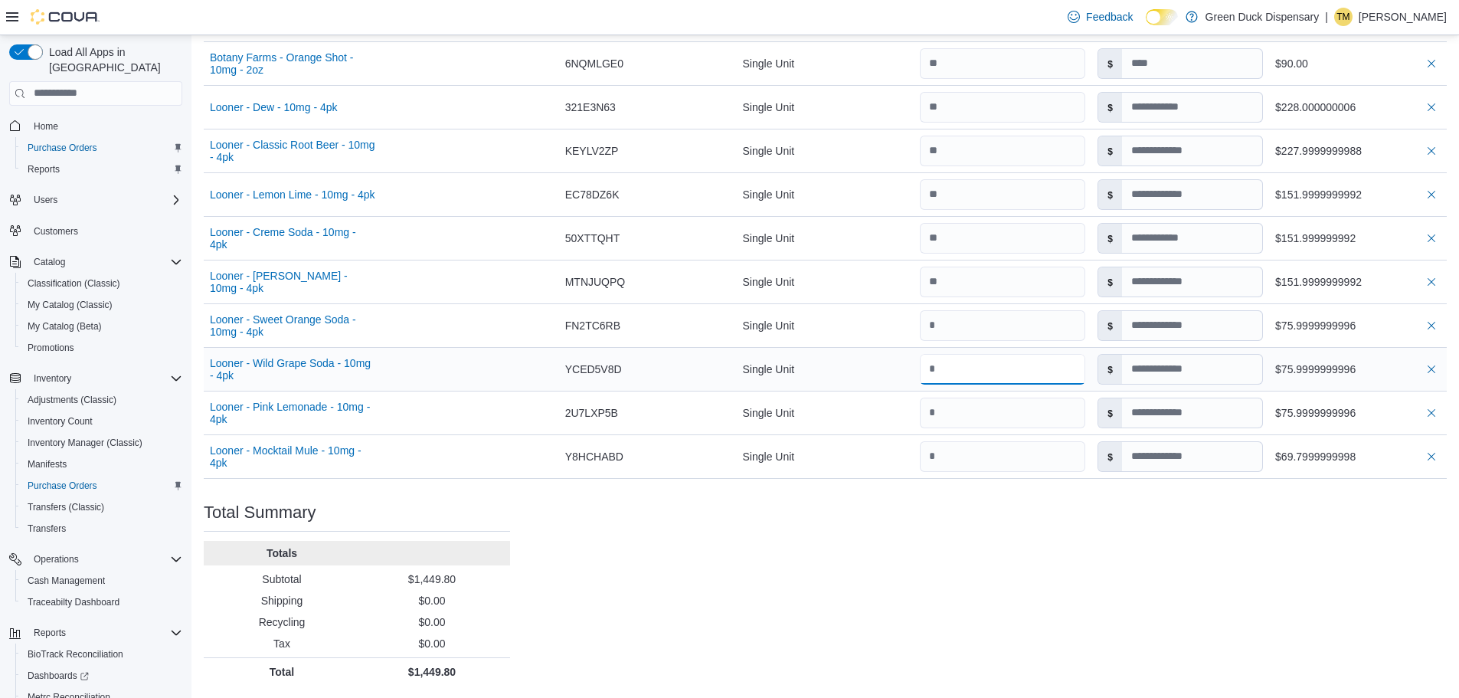
click at [968, 372] on input "number" at bounding box center [1002, 369] width 165 height 31
type input "**"
click at [989, 374] on input "number" at bounding box center [1002, 369] width 165 height 31
click at [1003, 364] on input "number" at bounding box center [1002, 369] width 165 height 31
type input "**"
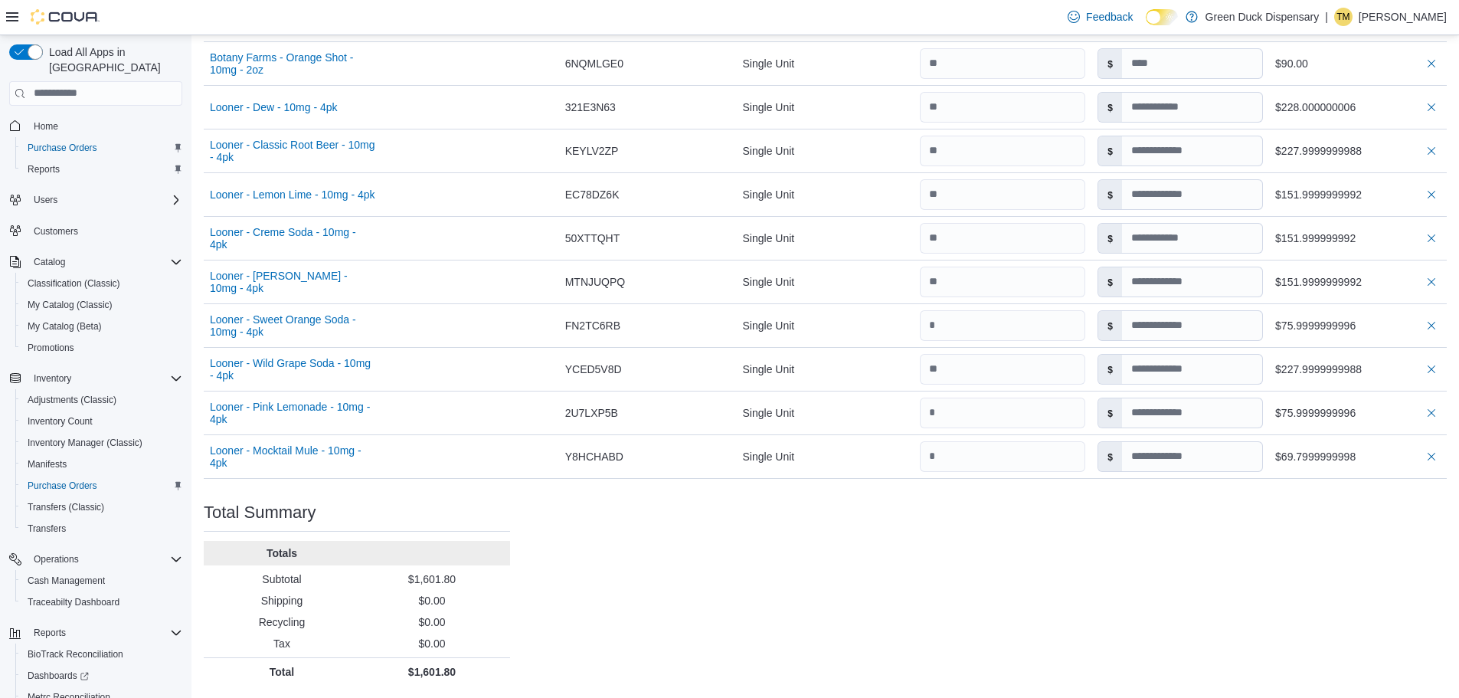
click at [1011, 562] on div "Purchase Order: PODZ6Z-406 Feedback Purchase Order Details Edit Status Pending …" at bounding box center [825, 55] width 1243 height 1260
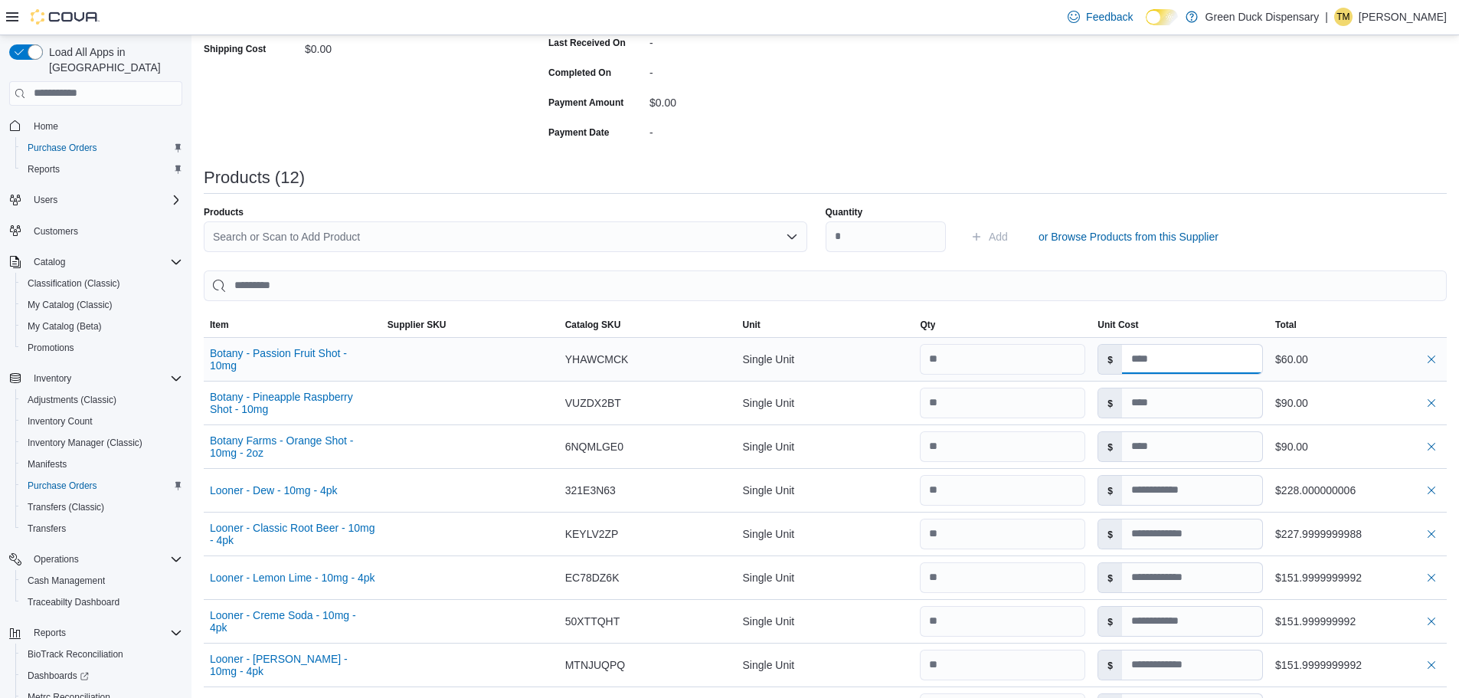
click at [1197, 361] on input at bounding box center [1192, 359] width 140 height 29
click at [1174, 402] on input at bounding box center [1192, 402] width 140 height 29
type input "*"
click at [1174, 449] on input at bounding box center [1192, 446] width 140 height 29
type input "*"
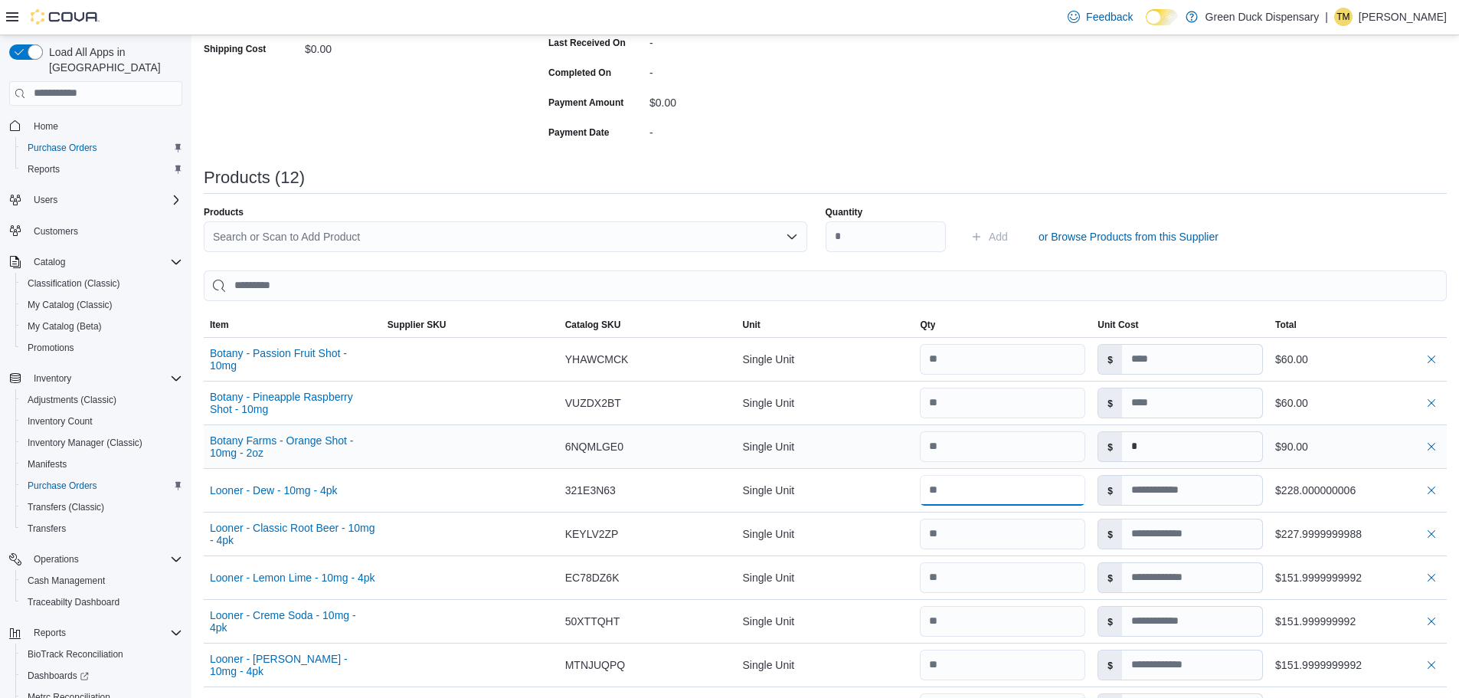
type input "*"
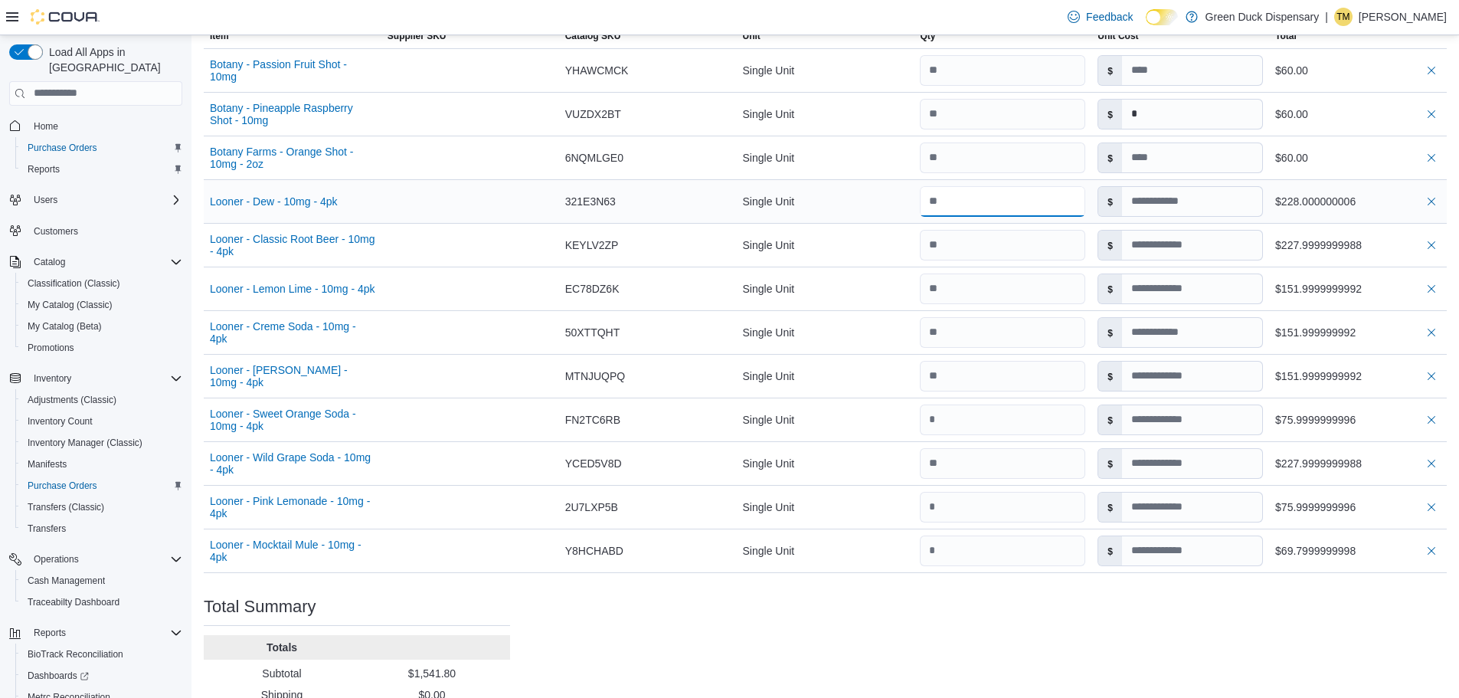
scroll to position [635, 0]
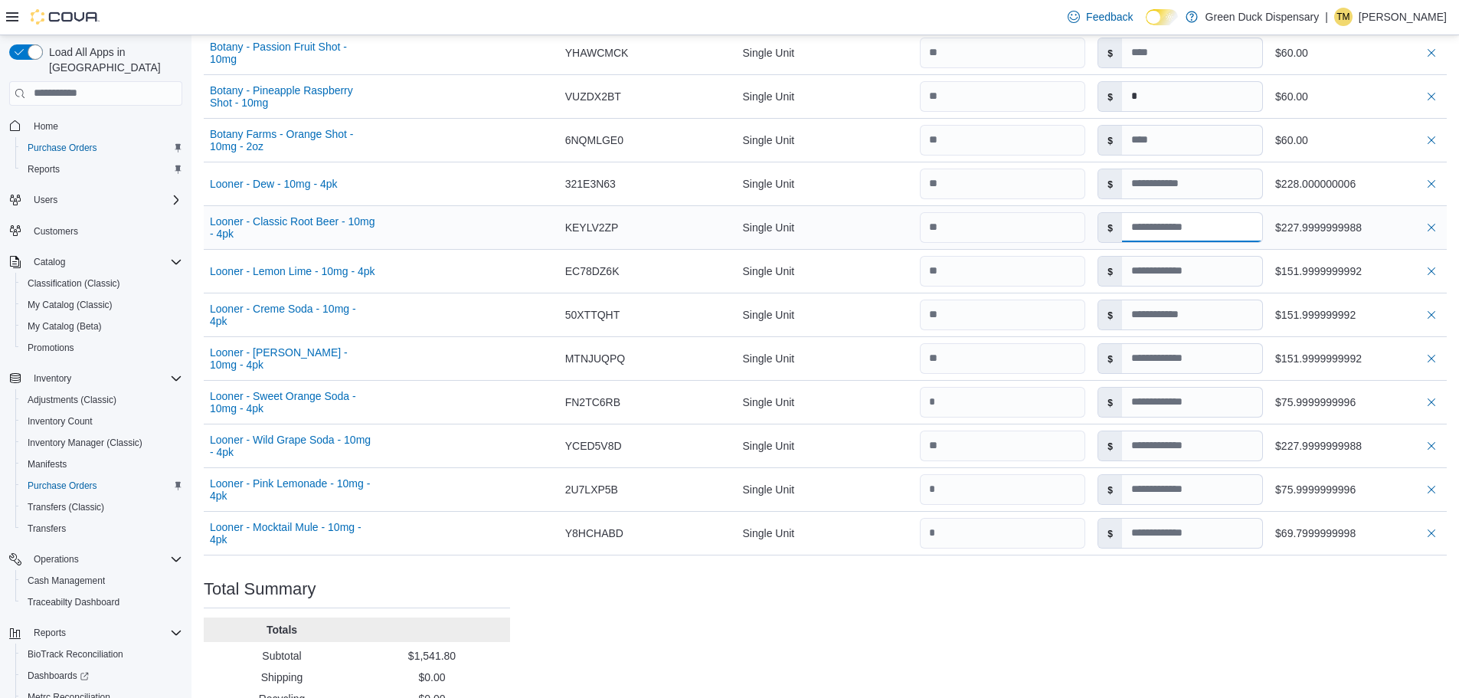
click at [1237, 223] on input at bounding box center [1192, 227] width 140 height 29
type input "**********"
type input "*"
click at [1226, 267] on input at bounding box center [1192, 271] width 140 height 29
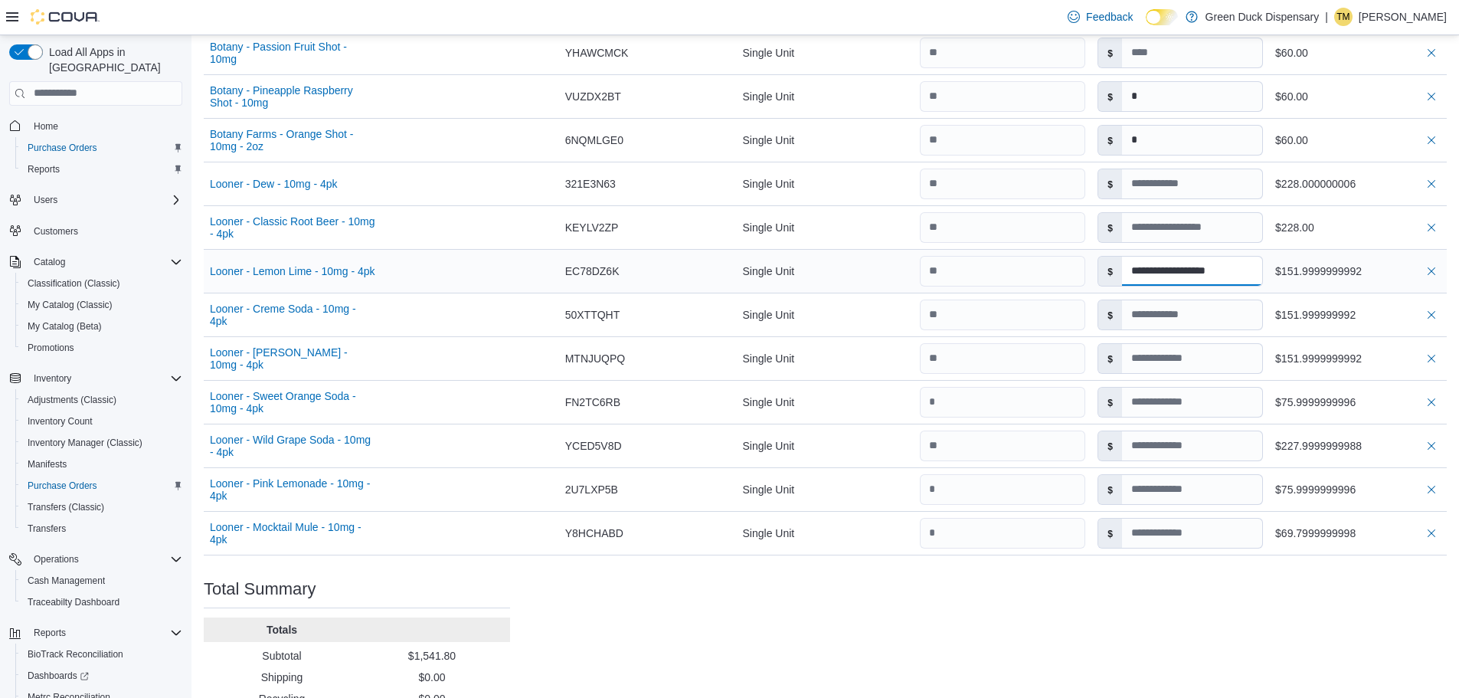
type input "**********"
click at [1199, 526] on input at bounding box center [1192, 533] width 140 height 29
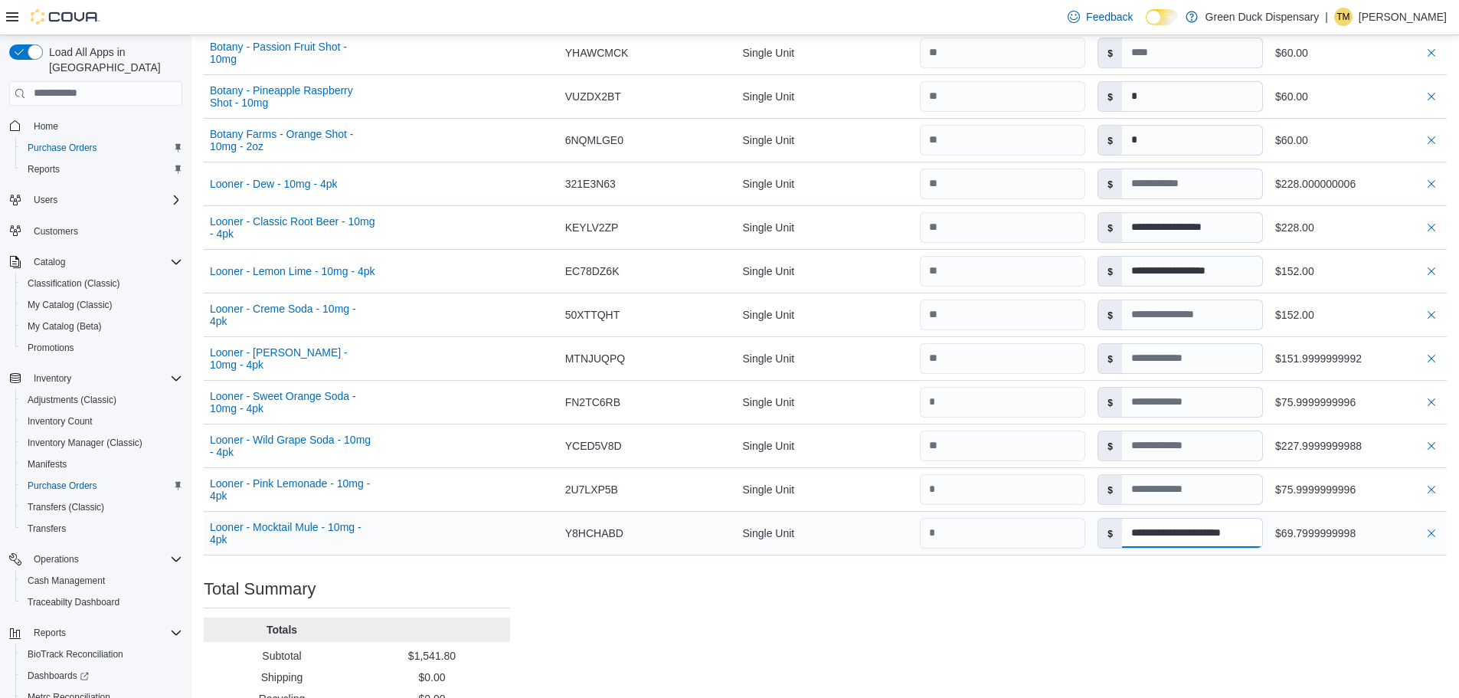
scroll to position [0, 6]
type input "**********"
click at [1115, 633] on div "Purchase Order: PODZ6Z-406 Feedback Purchase Order Details Edit Status Pending …" at bounding box center [825, 132] width 1243 height 1260
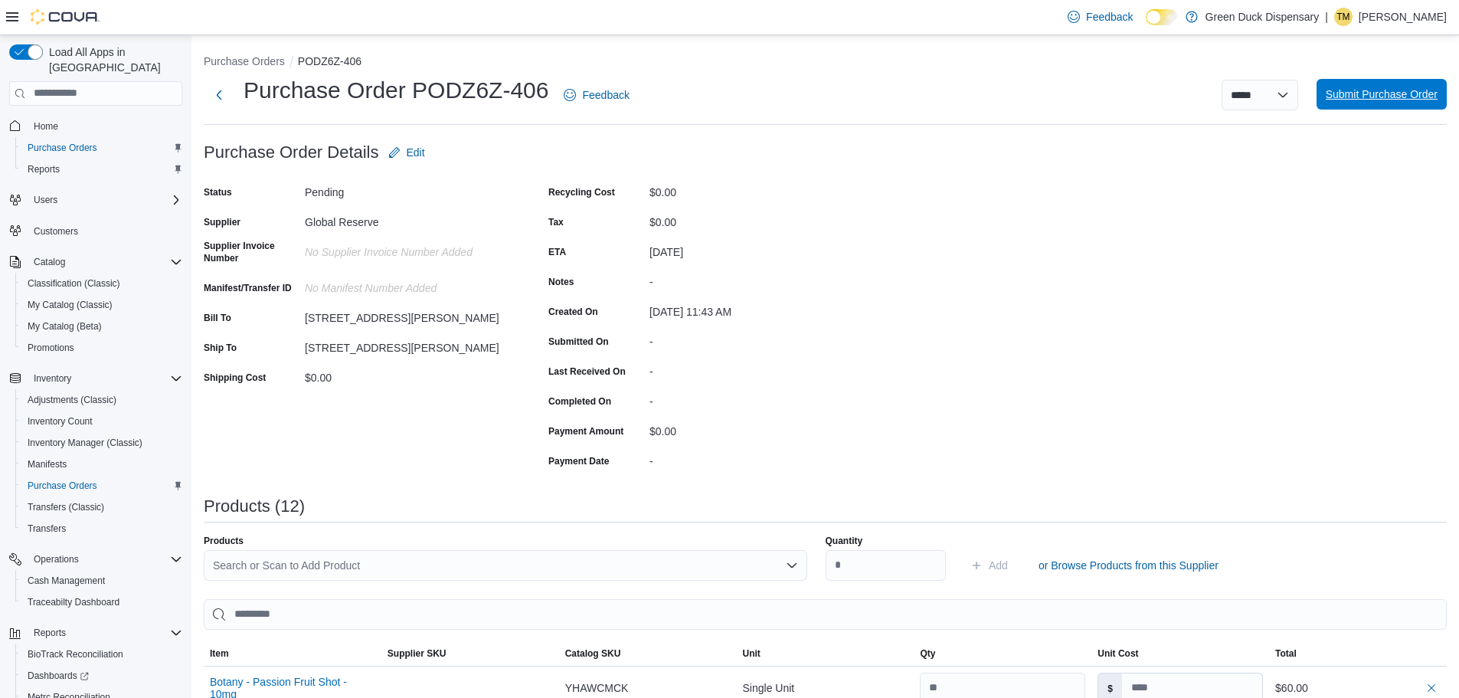
click at [1403, 94] on span "Submit Purchase Order" at bounding box center [1382, 94] width 112 height 15
type input "**********"
